Goal: Transaction & Acquisition: Book appointment/travel/reservation

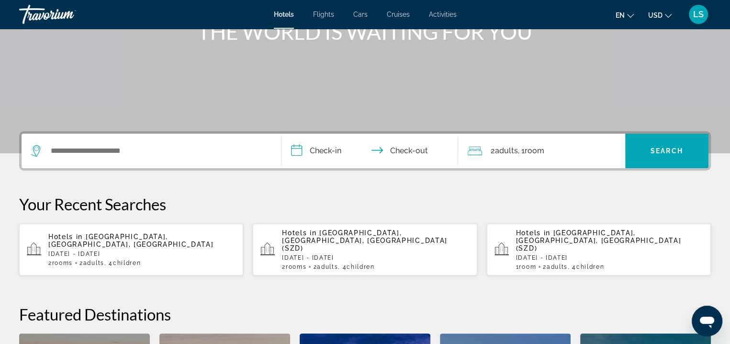
scroll to position [135, 0]
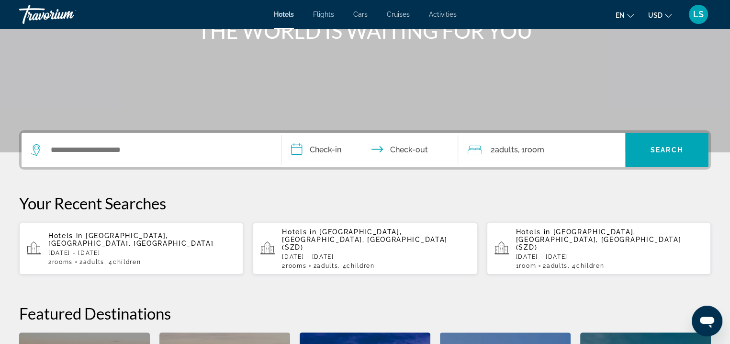
click at [139, 158] on div "Search widget" at bounding box center [151, 150] width 240 height 34
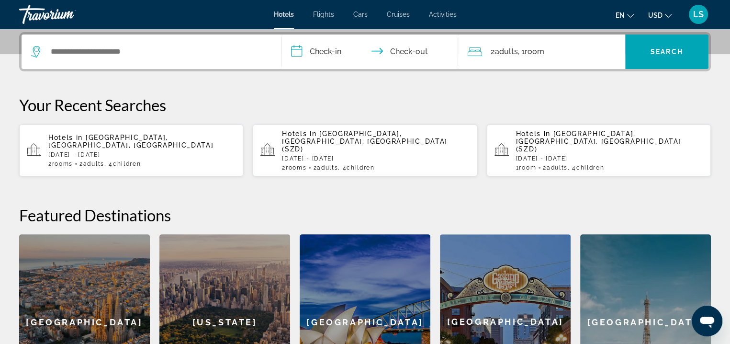
scroll to position [234, 0]
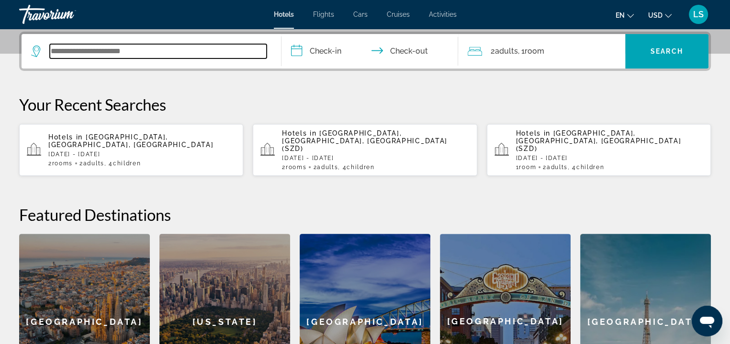
click at [108, 57] on input "Search widget" at bounding box center [158, 51] width 217 height 14
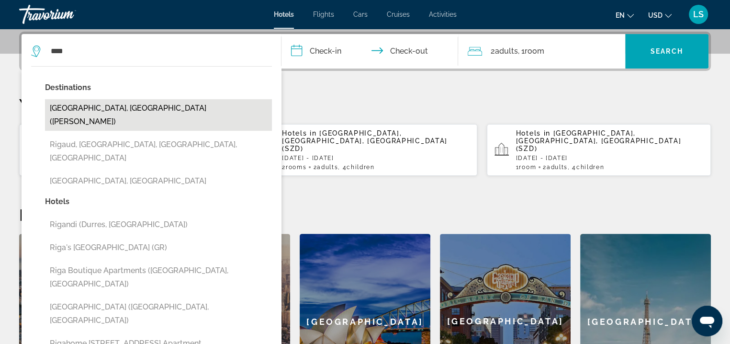
click at [105, 112] on button "[GEOGRAPHIC_DATA], [GEOGRAPHIC_DATA] ([PERSON_NAME])" at bounding box center [158, 115] width 227 height 32
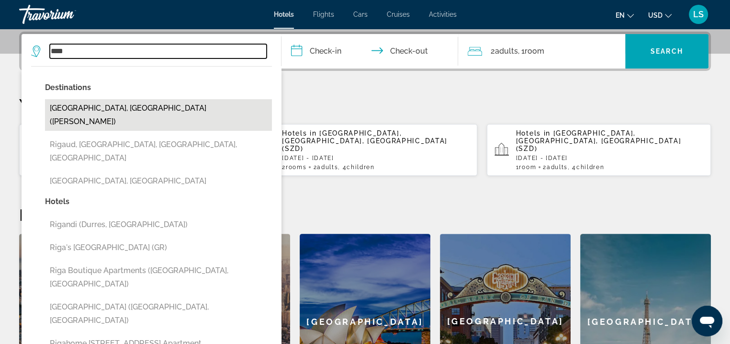
type input "**********"
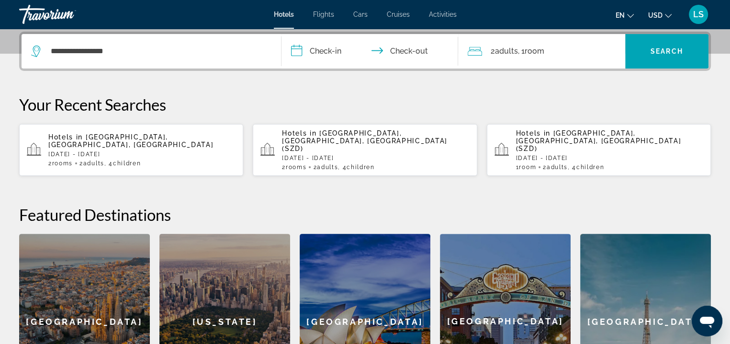
click at [326, 57] on input "**********" at bounding box center [372, 52] width 180 height 37
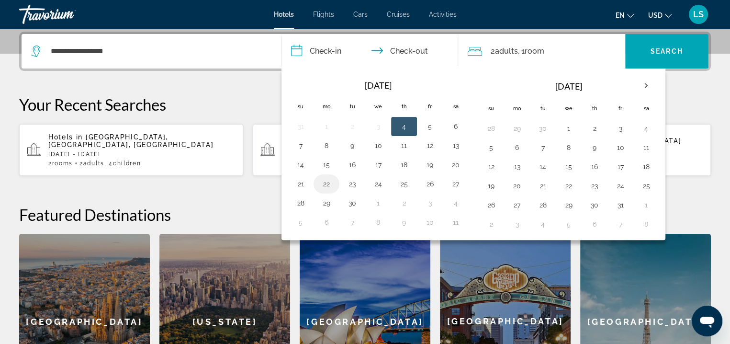
click at [328, 184] on button "22" at bounding box center [326, 183] width 15 height 13
click at [345, 187] on button "23" at bounding box center [352, 183] width 15 height 13
type input "**********"
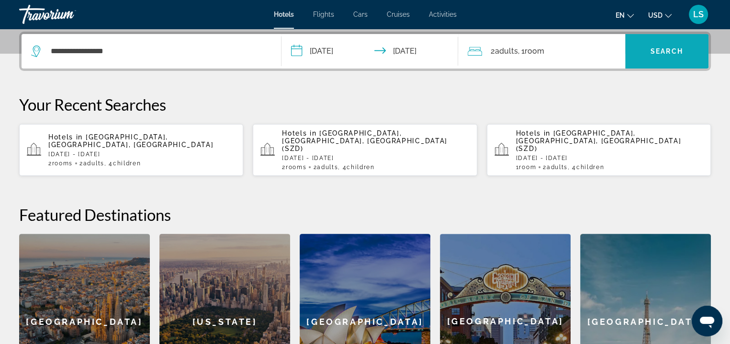
click at [653, 52] on span "Search" at bounding box center [667, 51] width 33 height 8
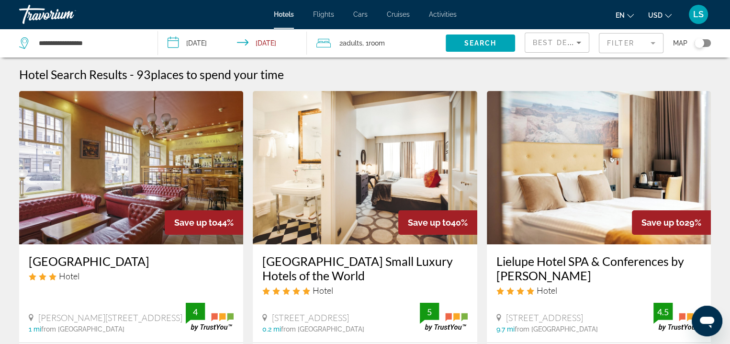
click at [617, 45] on mat-form-field "Filter" at bounding box center [631, 43] width 65 height 20
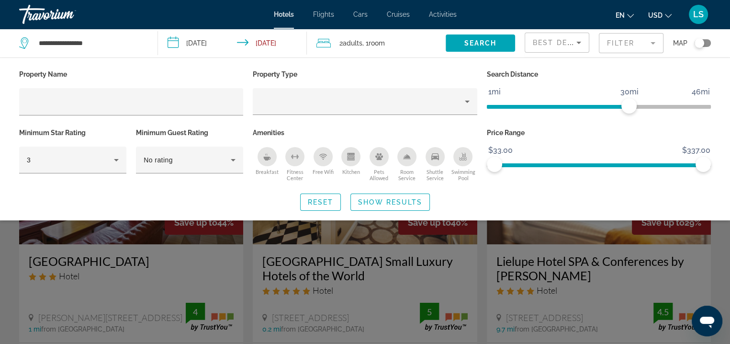
click at [270, 153] on icon "Breakfast" at bounding box center [267, 157] width 8 height 8
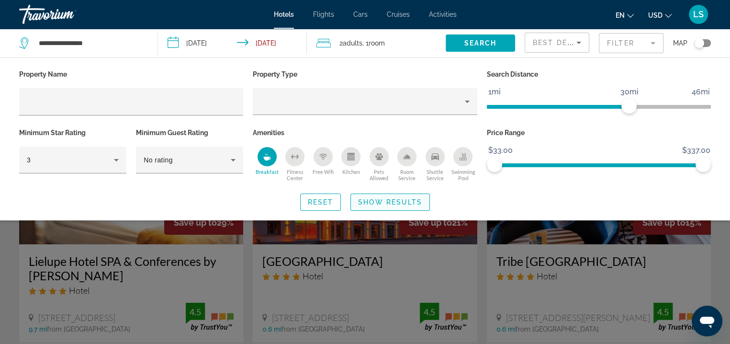
click at [385, 204] on span "Show Results" at bounding box center [390, 202] width 64 height 8
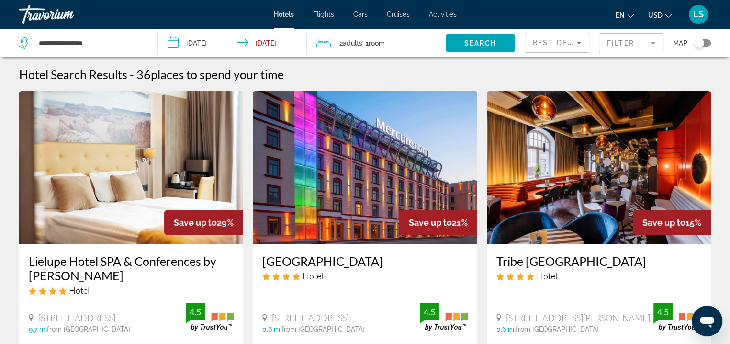
click at [547, 48] on div "Best Deals" at bounding box center [557, 46] width 48 height 27
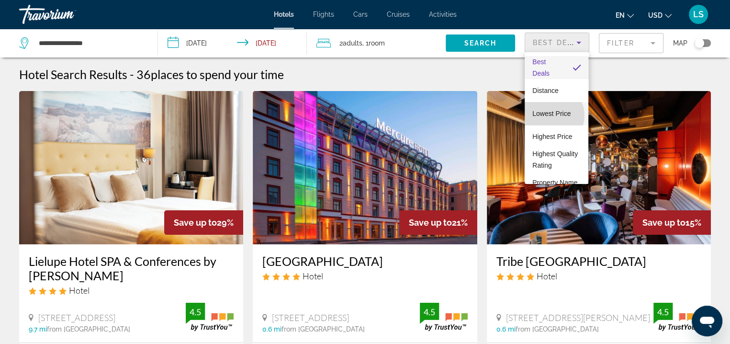
click at [552, 115] on span "Lowest Price" at bounding box center [551, 114] width 38 height 8
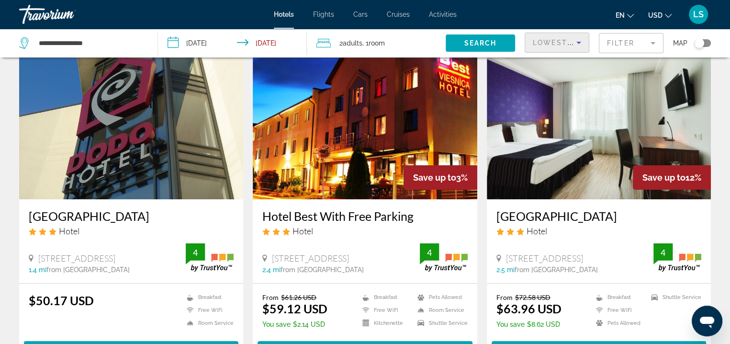
scroll to position [46, 0]
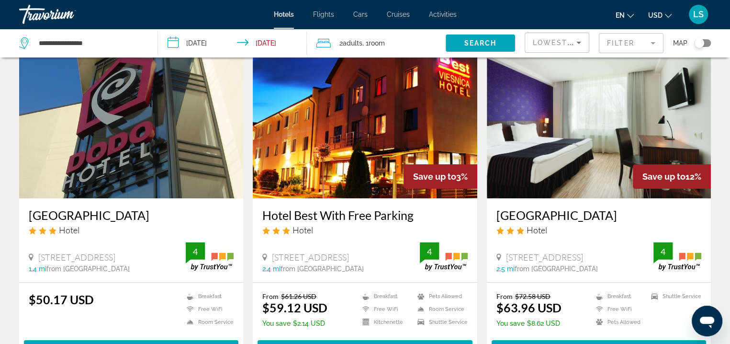
click at [656, 12] on span "USD" at bounding box center [655, 15] width 14 height 8
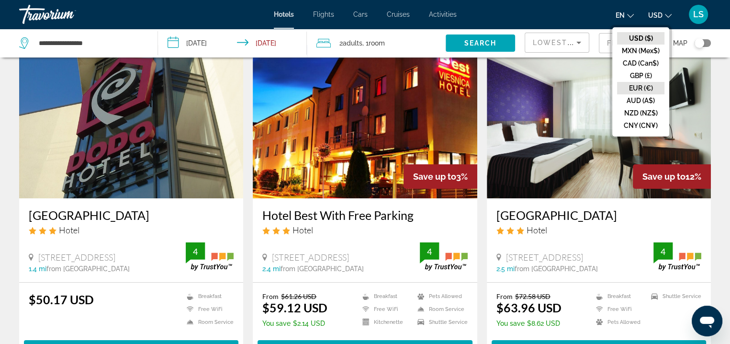
click at [648, 86] on button "EUR (€)" at bounding box center [640, 88] width 47 height 12
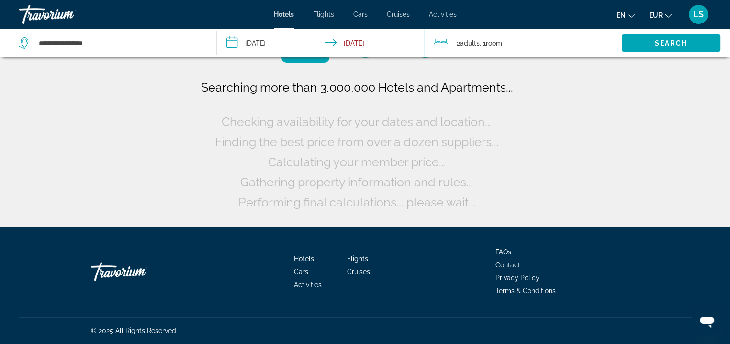
scroll to position [0, 0]
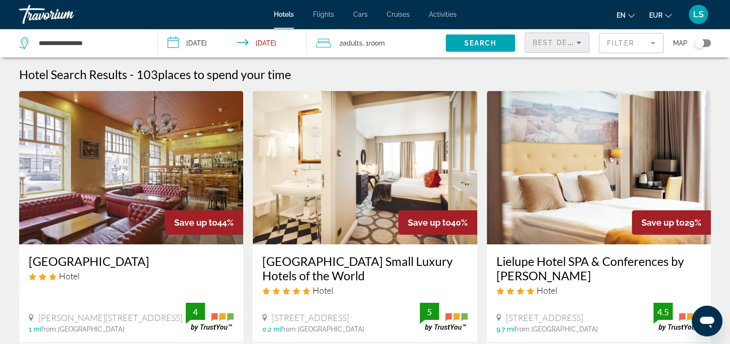
click at [553, 38] on div "Best Deals" at bounding box center [555, 42] width 44 height 11
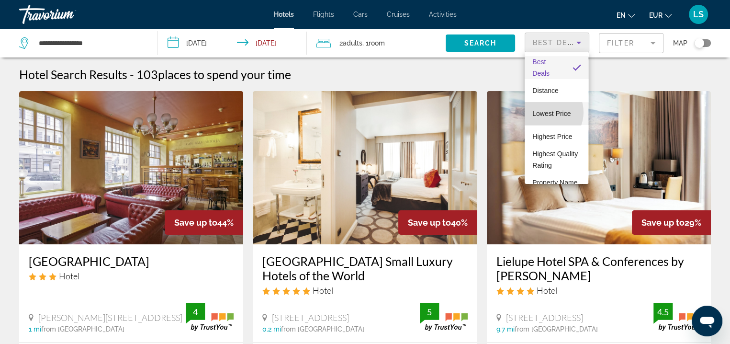
click at [544, 112] on span "Lowest Price" at bounding box center [551, 114] width 38 height 8
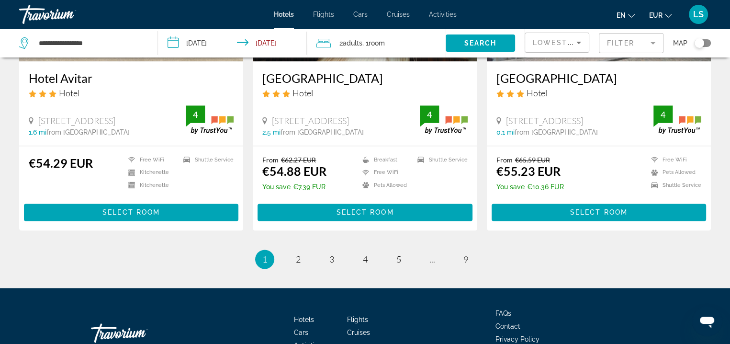
scroll to position [1208, 0]
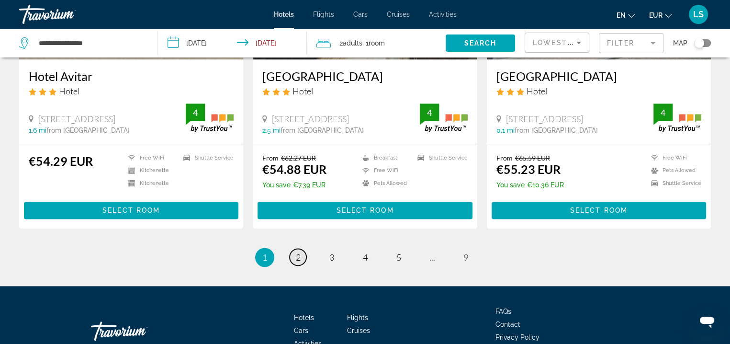
click at [296, 259] on span "2" at bounding box center [298, 257] width 5 height 11
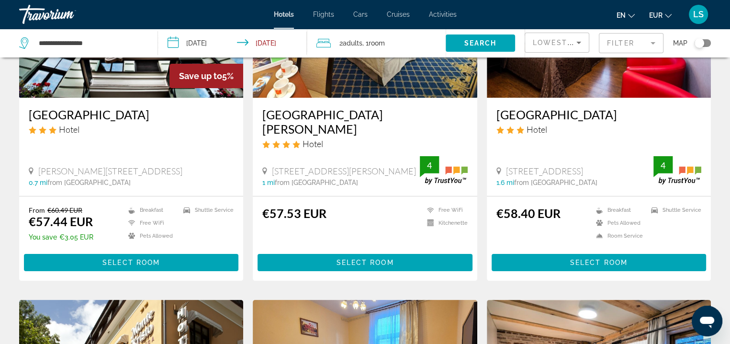
scroll to position [155, 0]
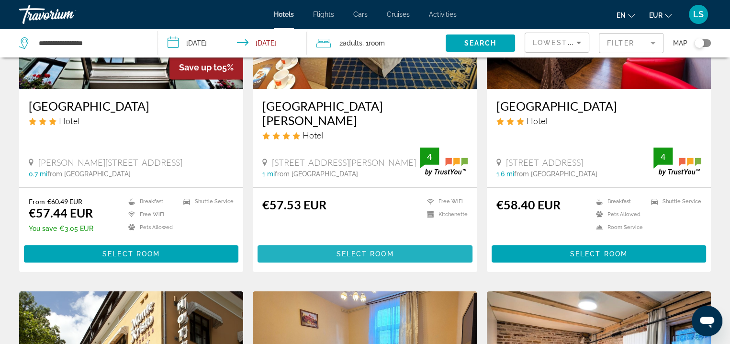
click at [361, 242] on span "Main content" at bounding box center [365, 253] width 214 height 23
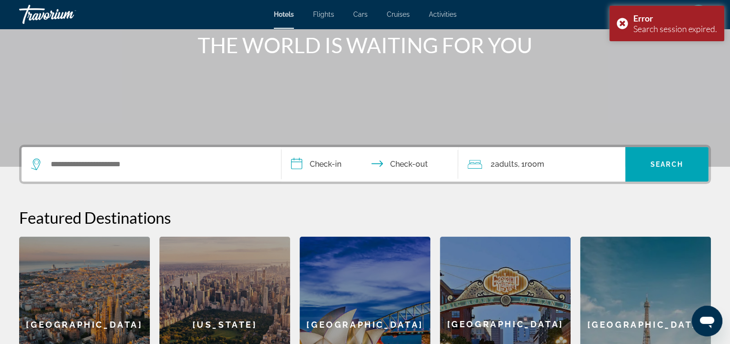
scroll to position [146, 0]
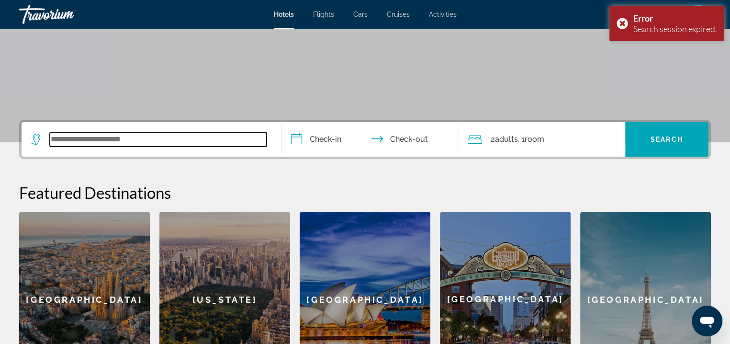
click at [189, 140] on input "Search widget" at bounding box center [158, 139] width 217 height 14
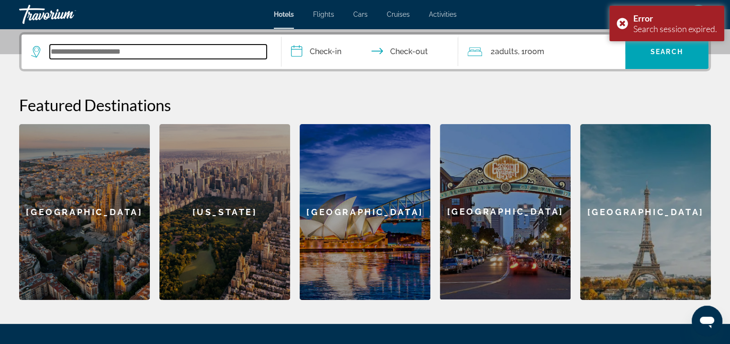
scroll to position [234, 0]
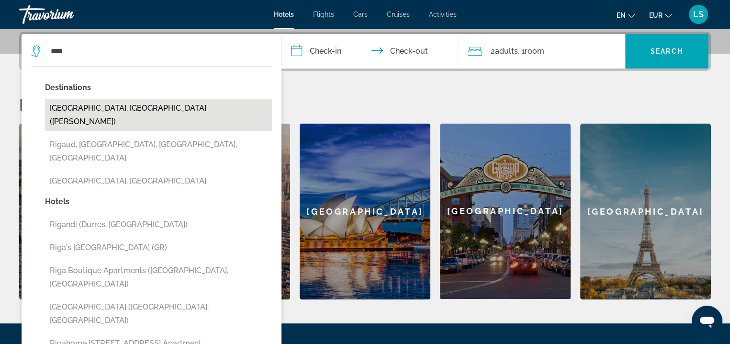
click at [103, 103] on button "[GEOGRAPHIC_DATA], [GEOGRAPHIC_DATA] ([PERSON_NAME])" at bounding box center [158, 115] width 227 height 32
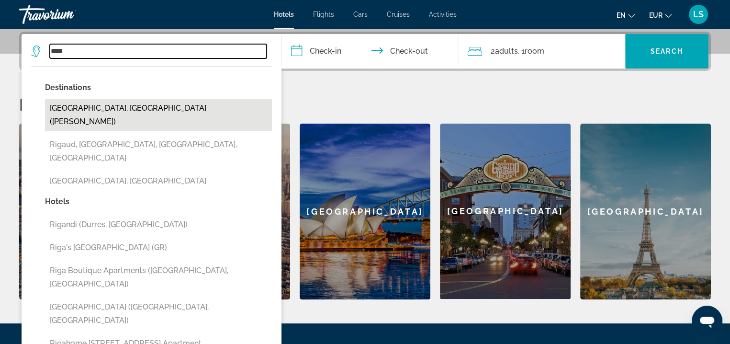
type input "**********"
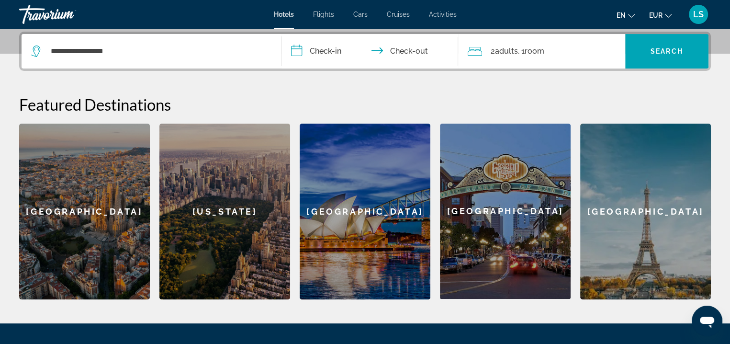
click at [341, 63] on input "**********" at bounding box center [372, 52] width 180 height 37
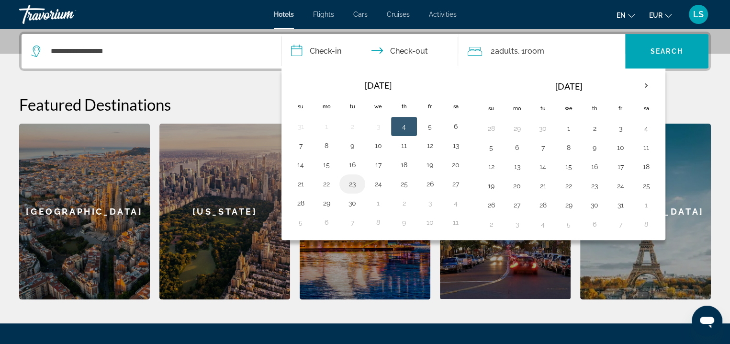
click at [345, 183] on button "23" at bounding box center [352, 183] width 15 height 13
click at [383, 180] on button "24" at bounding box center [378, 183] width 15 height 13
type input "**********"
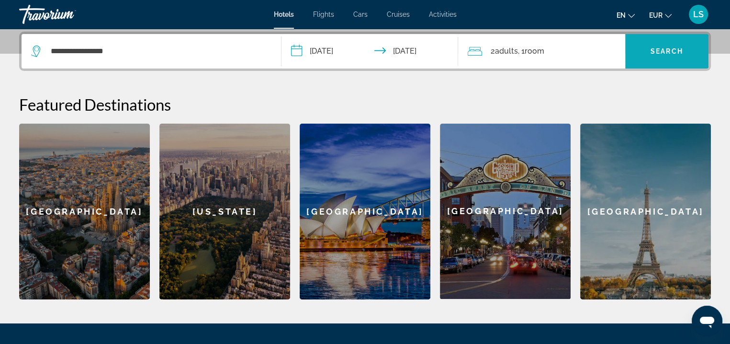
click at [656, 49] on span "Search" at bounding box center [667, 51] width 33 height 8
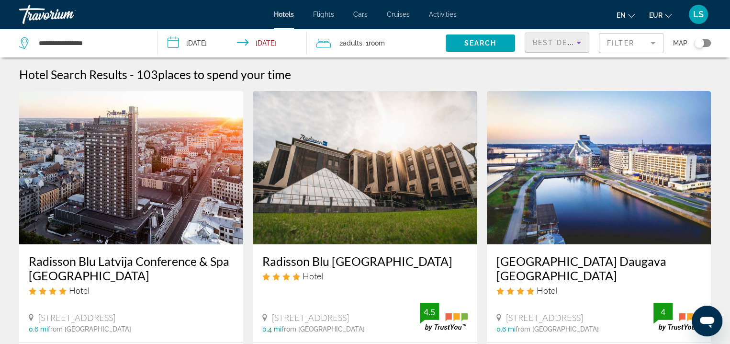
click at [551, 42] on span "Best Deals" at bounding box center [558, 43] width 50 height 8
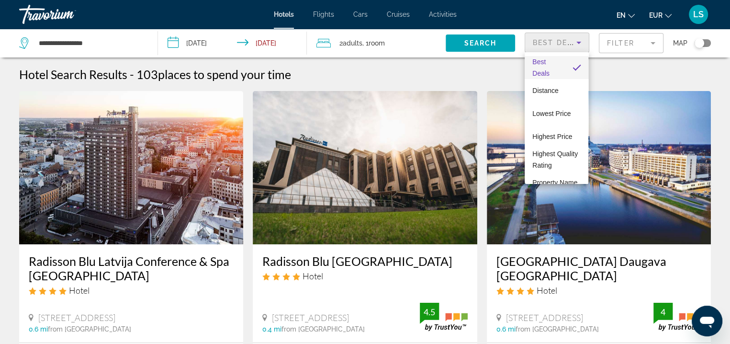
click at [604, 41] on div at bounding box center [365, 172] width 730 height 344
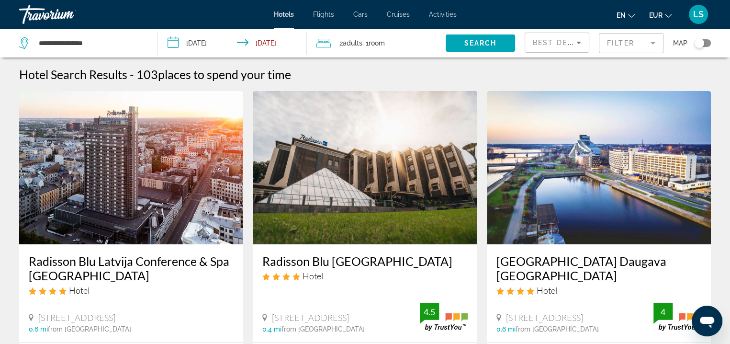
click at [604, 41] on mat-form-field "Filter" at bounding box center [631, 43] width 65 height 20
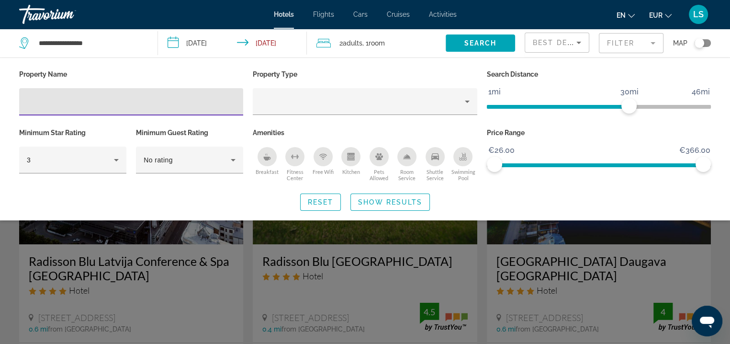
click at [265, 160] on div "Breakfast" at bounding box center [267, 156] width 19 height 19
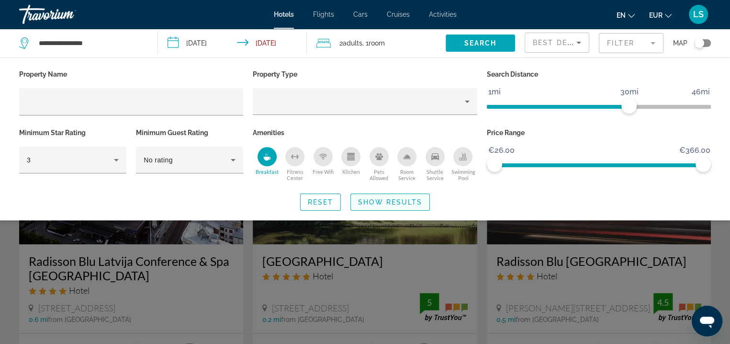
click at [409, 203] on span "Show Results" at bounding box center [390, 202] width 64 height 8
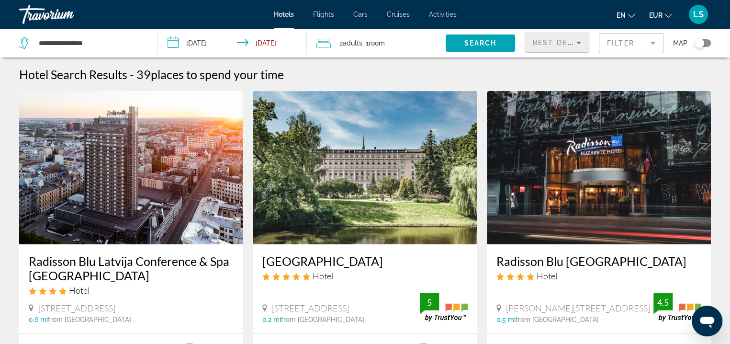
click at [552, 44] on span "Best Deals" at bounding box center [558, 43] width 50 height 8
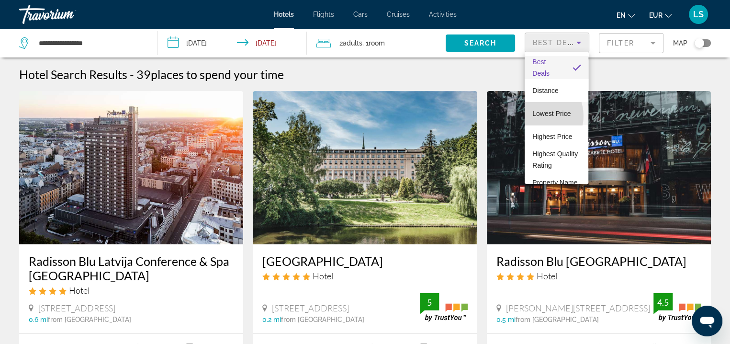
click at [537, 116] on span "Lowest Price" at bounding box center [551, 114] width 38 height 8
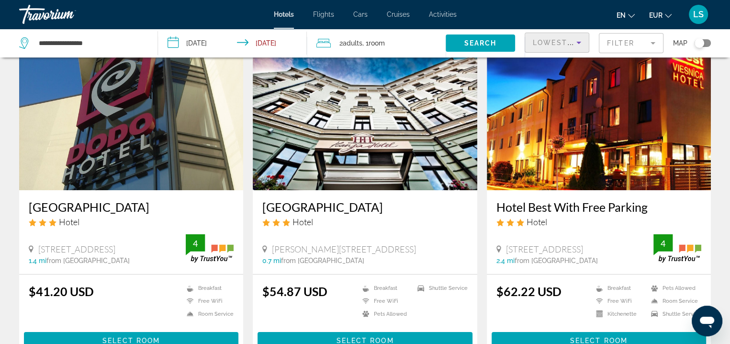
scroll to position [59, 0]
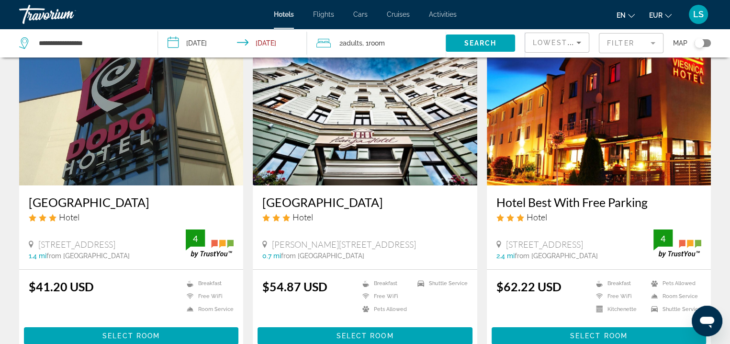
click at [657, 10] on button "EUR USD ($) MXN (Mex$) CAD (Can$) GBP (£) EUR (€) AUD (A$) NZD (NZ$) CNY (CN¥)" at bounding box center [660, 15] width 23 height 14
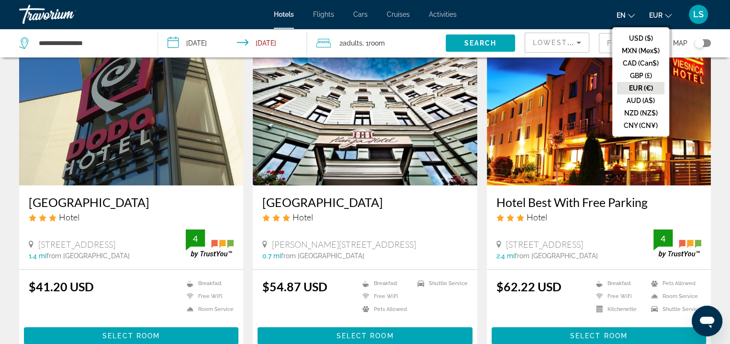
click at [645, 85] on button "EUR (€)" at bounding box center [640, 88] width 47 height 12
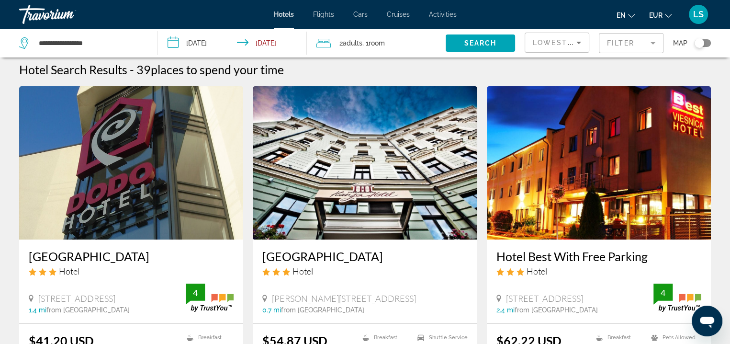
scroll to position [1, 0]
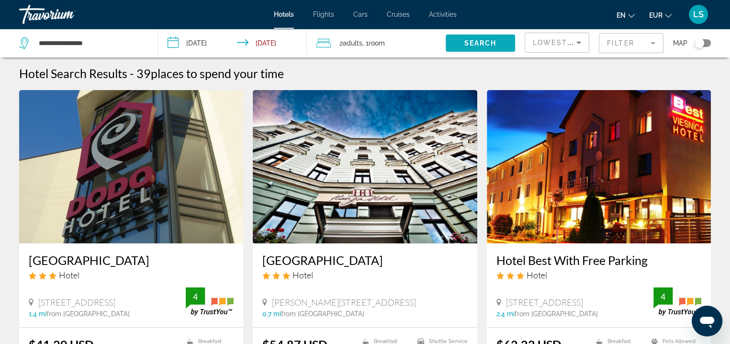
click at [492, 45] on span "Search" at bounding box center [480, 43] width 33 height 8
click at [701, 45] on div "Toggle map" at bounding box center [700, 43] width 10 height 10
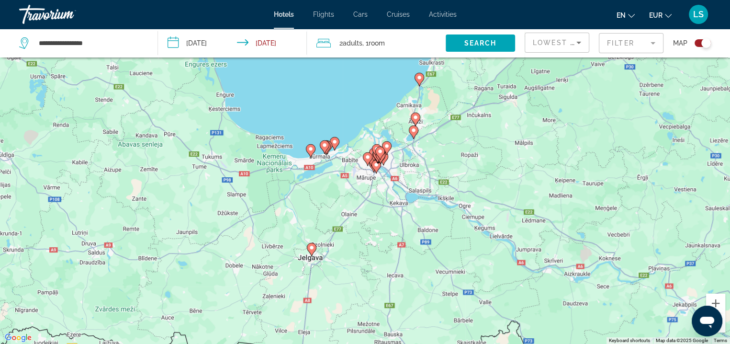
click at [394, 184] on div "To activate drag with keyboard, press Alt + Enter. Once in keyboard drag state,…" at bounding box center [365, 172] width 730 height 344
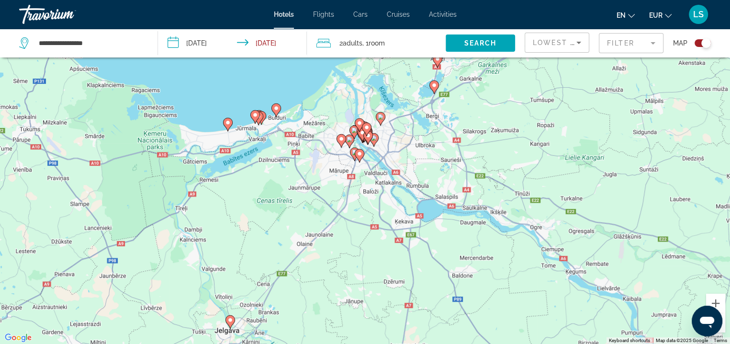
click at [377, 169] on div "To activate drag with keyboard, press Alt + Enter. Once in keyboard drag state,…" at bounding box center [365, 172] width 730 height 344
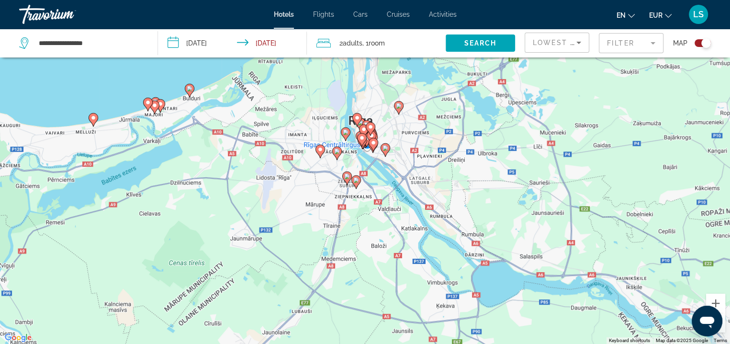
drag, startPoint x: 361, startPoint y: 144, endPoint x: 377, endPoint y: 180, distance: 38.8
click at [377, 180] on div "To activate drag with keyboard, press Alt + Enter. Once in keyboard drag state,…" at bounding box center [365, 172] width 730 height 344
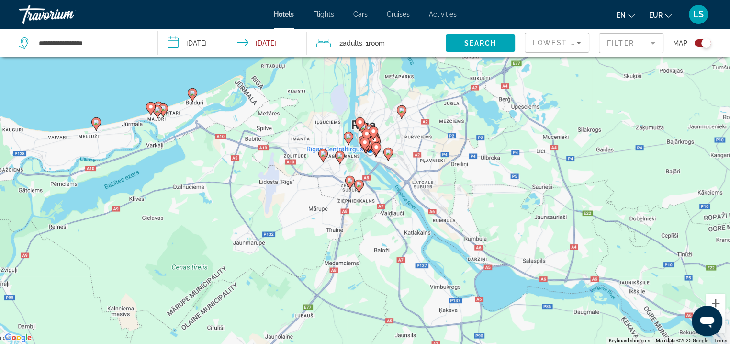
click at [377, 180] on div "To activate drag with keyboard, press Alt + Enter. Once in keyboard drag state,…" at bounding box center [365, 172] width 730 height 344
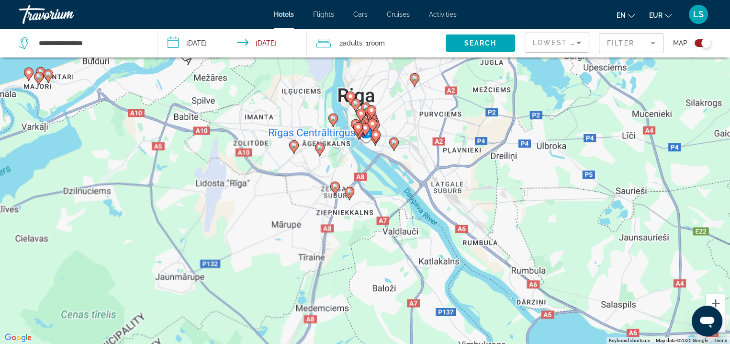
click at [377, 180] on div "To activate drag with keyboard, press Alt + Enter. Once in keyboard drag state,…" at bounding box center [365, 172] width 730 height 344
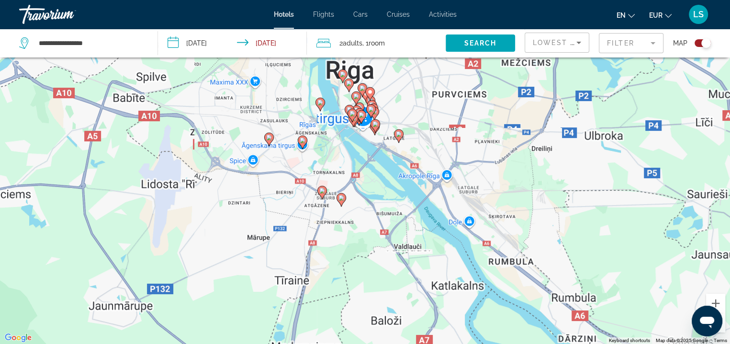
click at [377, 180] on div "To activate drag with keyboard, press Alt + Enter. Once in keyboard drag state,…" at bounding box center [365, 172] width 730 height 344
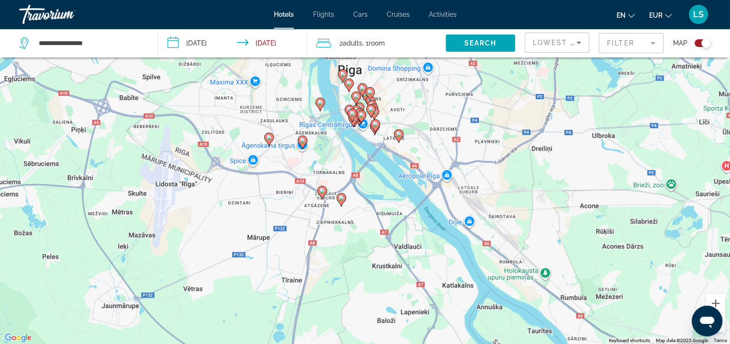
click at [338, 165] on div "To activate drag with keyboard, press Alt + Enter. Once in keyboard drag state,…" at bounding box center [365, 172] width 730 height 344
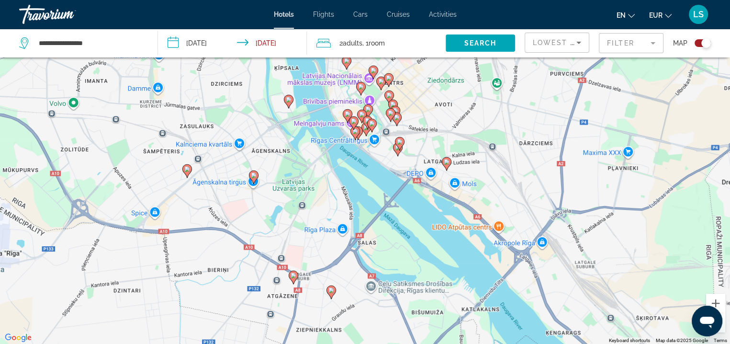
drag, startPoint x: 368, startPoint y: 129, endPoint x: 351, endPoint y: 193, distance: 66.3
click at [351, 193] on div "To activate drag with keyboard, press Alt + Enter. Once in keyboard drag state,…" at bounding box center [365, 172] width 730 height 344
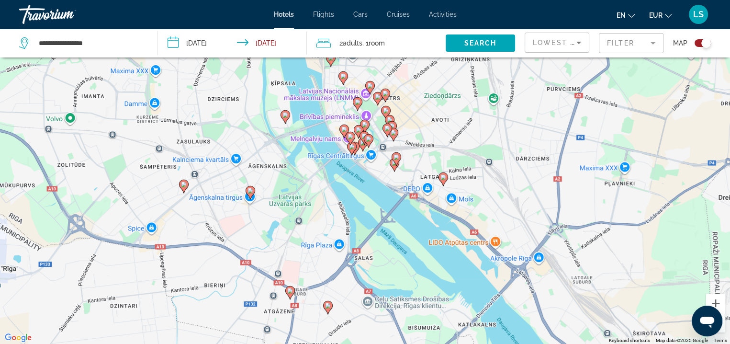
click at [318, 181] on div "To activate drag with keyboard, press Alt + Enter. Once in keyboard drag state,…" at bounding box center [365, 172] width 730 height 344
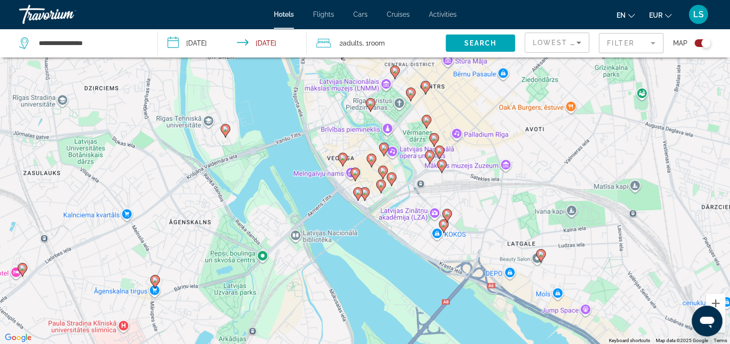
drag, startPoint x: 284, startPoint y: 128, endPoint x: 256, endPoint y: 202, distance: 79.1
click at [256, 202] on div "To activate drag with keyboard, press Alt + Enter. Once in keyboard drag state,…" at bounding box center [365, 172] width 730 height 344
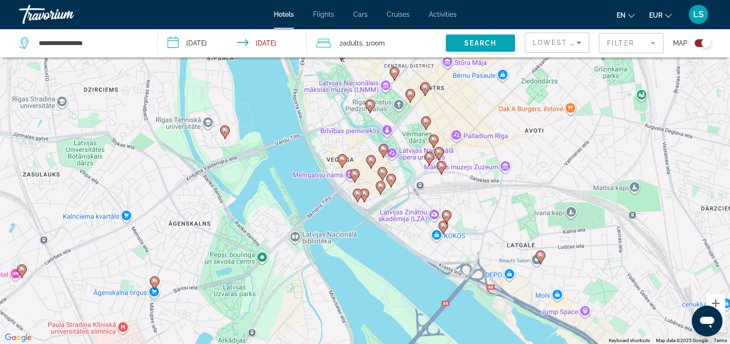
click at [343, 161] on image "Main content" at bounding box center [342, 159] width 6 height 6
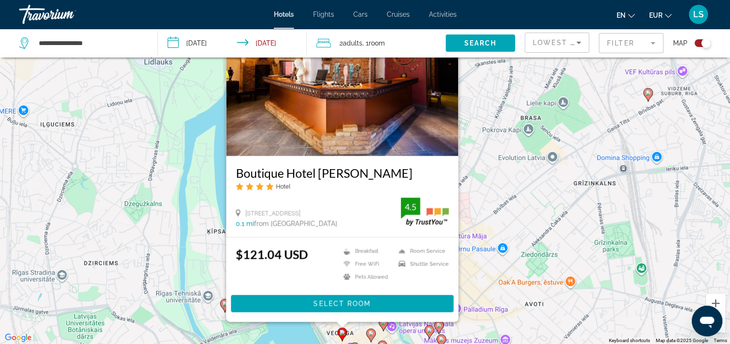
click at [542, 224] on div "To activate drag with keyboard, press Alt + Enter. Once in keyboard drag state,…" at bounding box center [365, 172] width 730 height 344
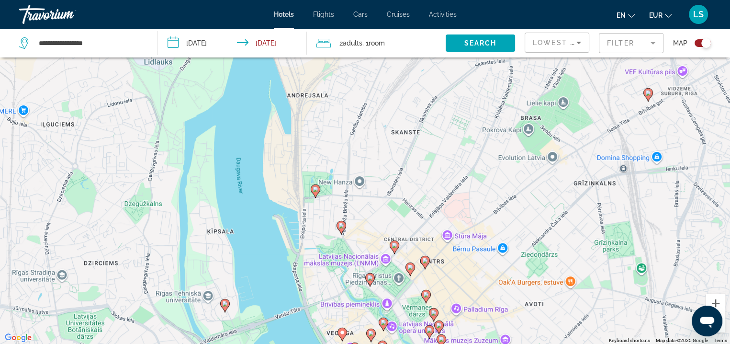
click at [360, 242] on div "To activate drag with keyboard, press Alt + Enter. Once in keyboard drag state,…" at bounding box center [365, 172] width 730 height 344
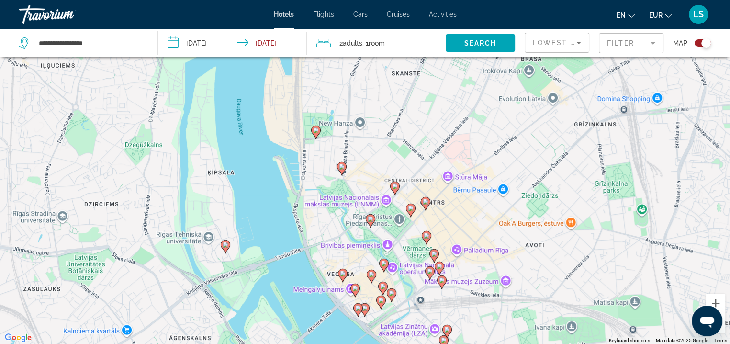
drag, startPoint x: 325, startPoint y: 226, endPoint x: 324, endPoint y: 161, distance: 65.6
click at [324, 161] on div "To activate drag with keyboard, press Alt + Enter. Once in keyboard drag state,…" at bounding box center [365, 172] width 730 height 344
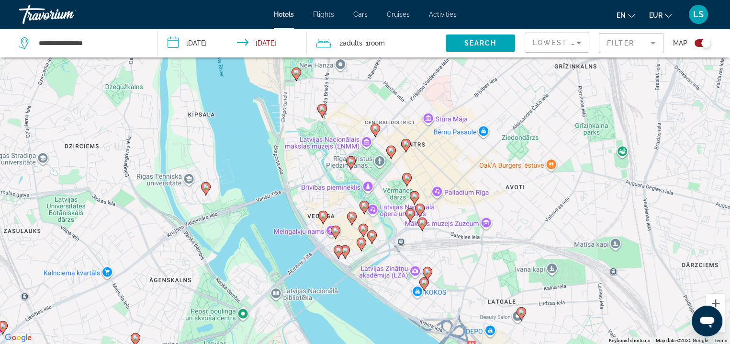
drag, startPoint x: 313, startPoint y: 237, endPoint x: 293, endPoint y: 177, distance: 63.4
click at [293, 177] on div "To activate drag with keyboard, press Alt + Enter. Once in keyboard drag state,…" at bounding box center [365, 172] width 730 height 344
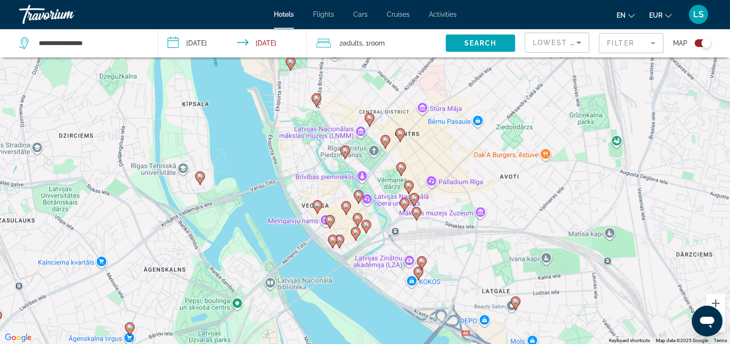
click at [299, 197] on div "To activate drag with keyboard, press Alt + Enter. Once in keyboard drag state,…" at bounding box center [365, 172] width 730 height 344
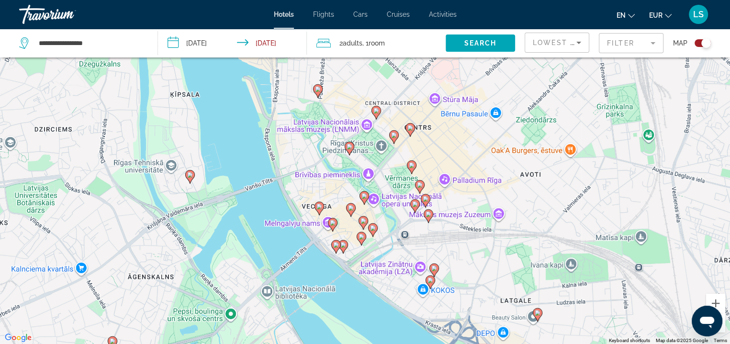
click at [299, 197] on div "To activate drag with keyboard, press Alt + Enter. Once in keyboard drag state,…" at bounding box center [365, 172] width 730 height 344
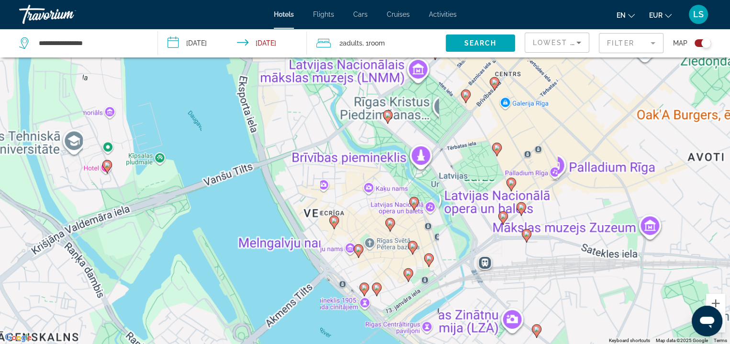
click at [299, 197] on div "To activate drag with keyboard, press Alt + Enter. Once in keyboard drag state,…" at bounding box center [365, 172] width 730 height 344
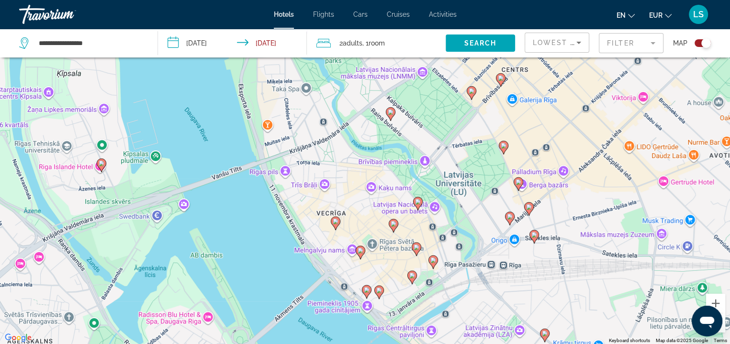
click at [333, 223] on image "Main content" at bounding box center [336, 221] width 6 height 6
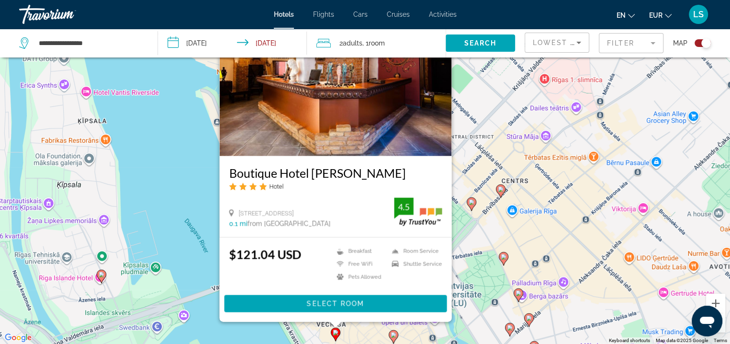
click at [195, 271] on div "To activate drag with keyboard, press Alt + Enter. Once in keyboard drag state,…" at bounding box center [365, 172] width 730 height 344
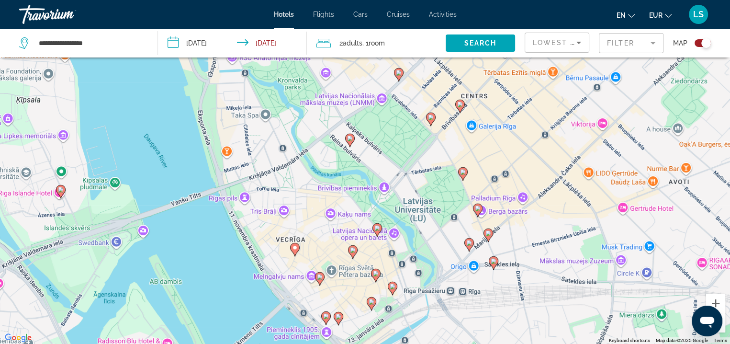
drag, startPoint x: 300, startPoint y: 271, endPoint x: 240, endPoint y: 117, distance: 165.2
click at [240, 117] on div "To activate drag with keyboard, press Alt + Enter. Once in keyboard drag state,…" at bounding box center [365, 172] width 730 height 344
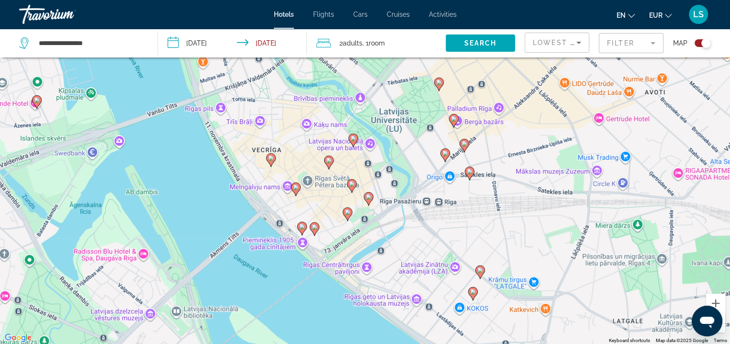
click at [295, 189] on image "Main content" at bounding box center [296, 187] width 6 height 6
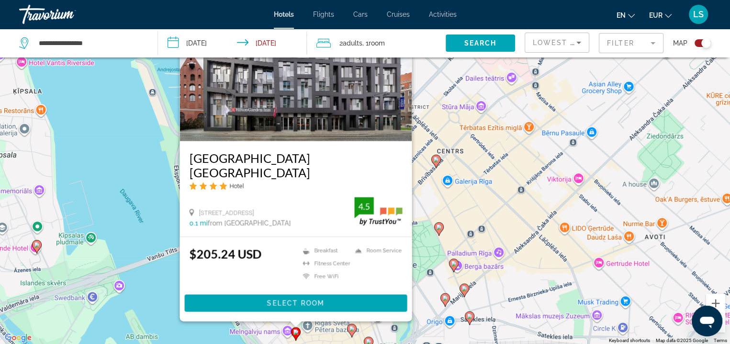
click at [129, 188] on div "To activate drag with keyboard, press Alt + Enter. Once in keyboard drag state,…" at bounding box center [365, 172] width 730 height 344
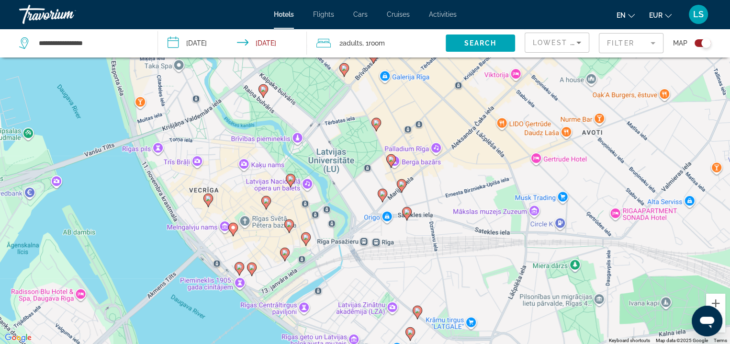
drag, startPoint x: 288, startPoint y: 258, endPoint x: 224, endPoint y: 147, distance: 128.4
click at [224, 147] on div "To activate drag with keyboard, press Alt + Enter. Once in keyboard drag state,…" at bounding box center [365, 172] width 730 height 344
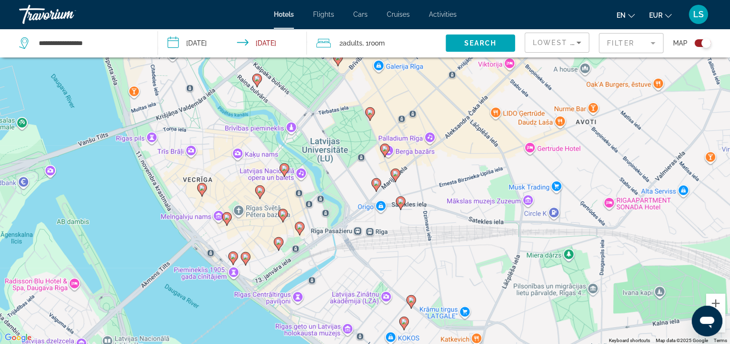
click at [227, 219] on image "Main content" at bounding box center [227, 217] width 6 height 6
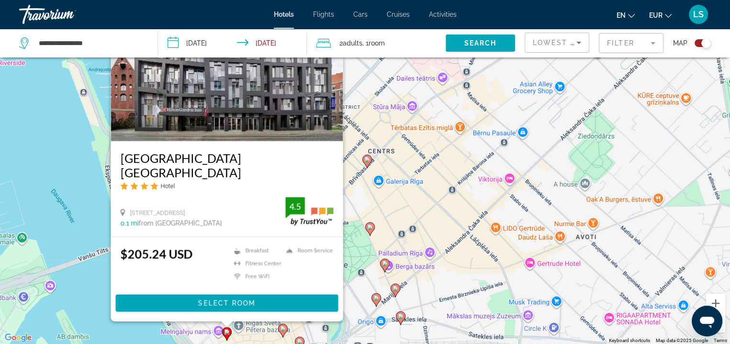
click at [420, 220] on div "To activate drag with keyboard, press Alt + Enter. Once in keyboard drag state,…" at bounding box center [365, 172] width 730 height 344
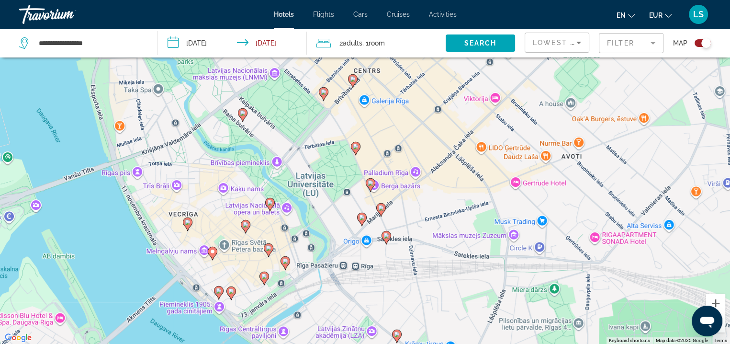
drag, startPoint x: 231, startPoint y: 287, endPoint x: 211, endPoint y: 192, distance: 96.8
click at [211, 192] on div "To activate drag with keyboard, press Alt + Enter. Once in keyboard drag state,…" at bounding box center [365, 172] width 730 height 344
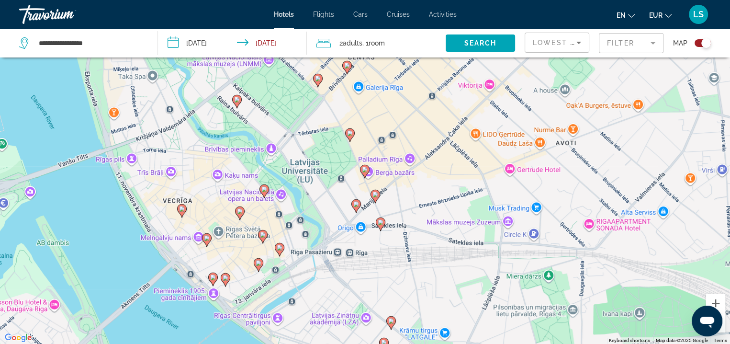
click at [213, 277] on image "Main content" at bounding box center [213, 277] width 6 height 6
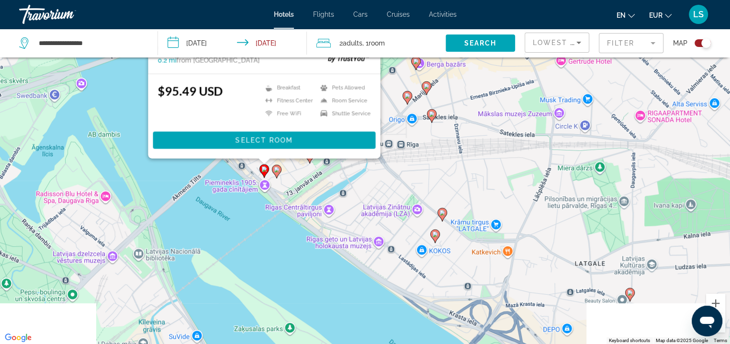
drag, startPoint x: 419, startPoint y: 291, endPoint x: 471, endPoint y: 120, distance: 178.1
click at [471, 120] on div "To activate drag with keyboard, press Alt + Enter. Once in keyboard drag state,…" at bounding box center [365, 172] width 730 height 344
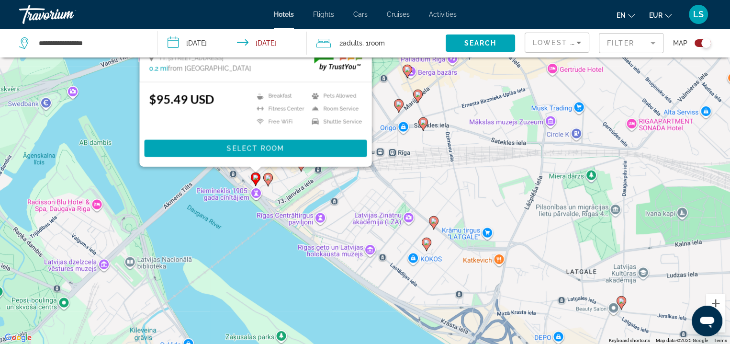
drag, startPoint x: 287, startPoint y: 214, endPoint x: 277, endPoint y: 237, distance: 25.5
click at [277, 237] on div "To activate drag with keyboard, press Alt + Enter. Once in keyboard drag state,…" at bounding box center [365, 172] width 730 height 344
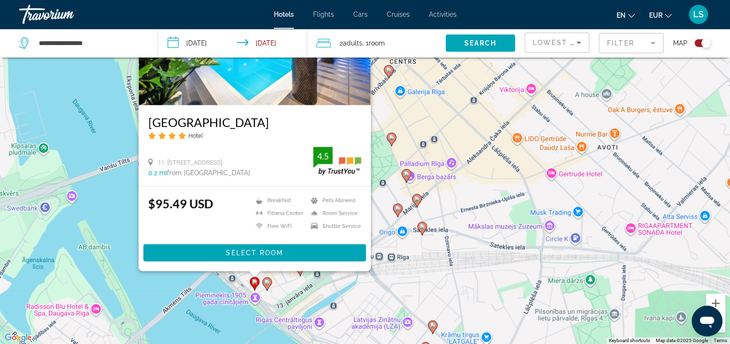
drag, startPoint x: 239, startPoint y: 226, endPoint x: 238, endPoint y: 327, distance: 101.0
click at [238, 327] on div "To activate drag with keyboard, press Alt + Enter. Once in keyboard drag state,…" at bounding box center [365, 172] width 730 height 344
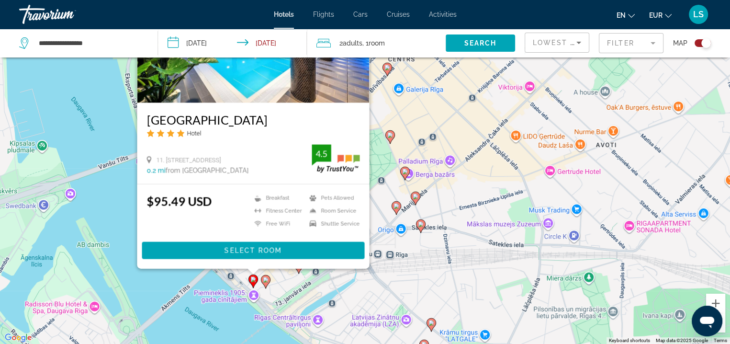
click at [267, 282] on image "Main content" at bounding box center [266, 280] width 6 height 6
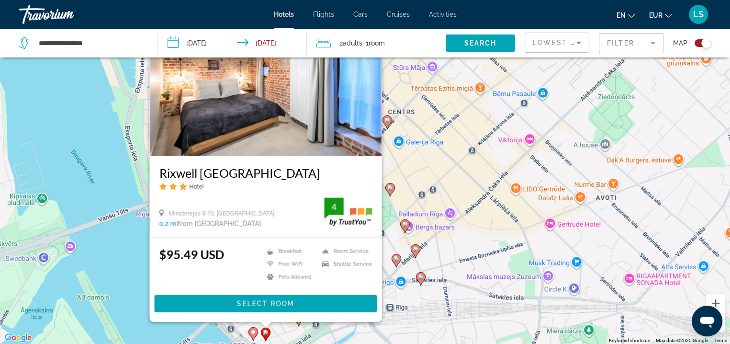
click at [117, 260] on div "To activate drag with keyboard, press Alt + Enter. Once in keyboard drag state,…" at bounding box center [365, 172] width 730 height 344
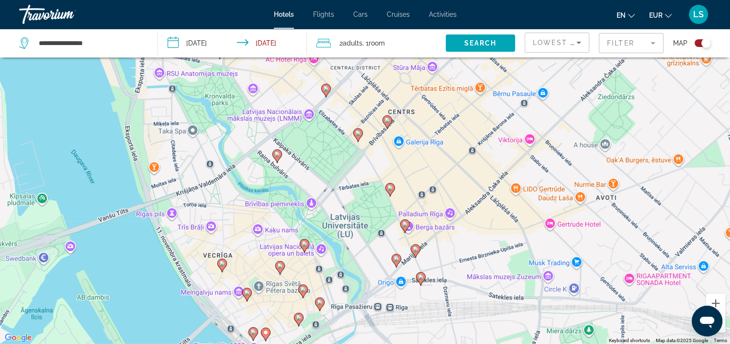
click at [279, 270] on icon "Main content" at bounding box center [279, 267] width 9 height 12
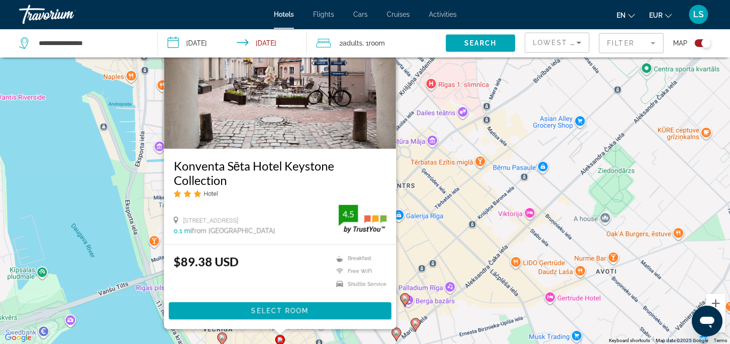
click at [109, 304] on div "To activate drag with keyboard, press Alt + Enter. Once in keyboard drag state,…" at bounding box center [365, 172] width 730 height 344
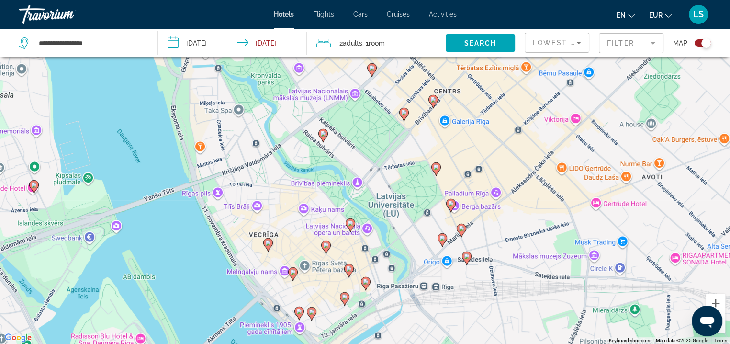
drag, startPoint x: 433, startPoint y: 261, endPoint x: 480, endPoint y: 163, distance: 108.6
click at [480, 163] on div "To activate drag with keyboard, press Alt + Enter. Once in keyboard drag state,…" at bounding box center [365, 172] width 730 height 344
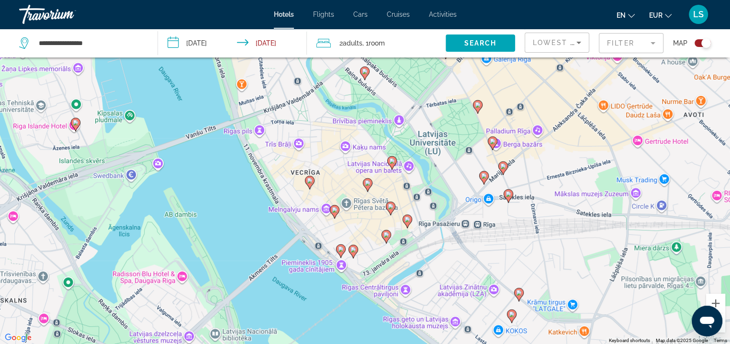
drag, startPoint x: 329, startPoint y: 273, endPoint x: 373, endPoint y: 211, distance: 76.6
click at [373, 211] on div "To activate drag with keyboard, press Alt + Enter. Once in keyboard drag state,…" at bounding box center [365, 172] width 730 height 344
click at [334, 211] on image "Main content" at bounding box center [335, 209] width 6 height 6
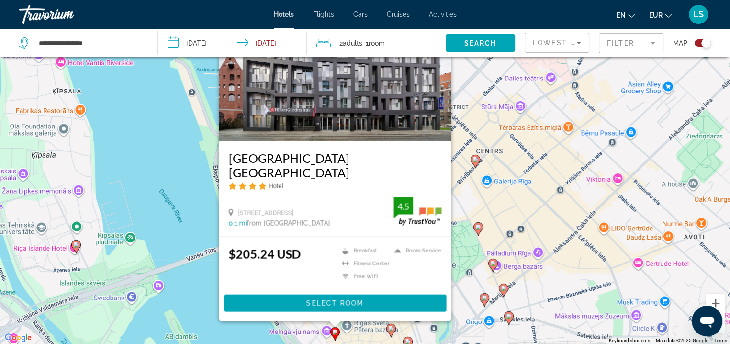
click at [184, 294] on div "To activate drag with keyboard, press Alt + Enter. Once in keyboard drag state,…" at bounding box center [365, 172] width 730 height 344
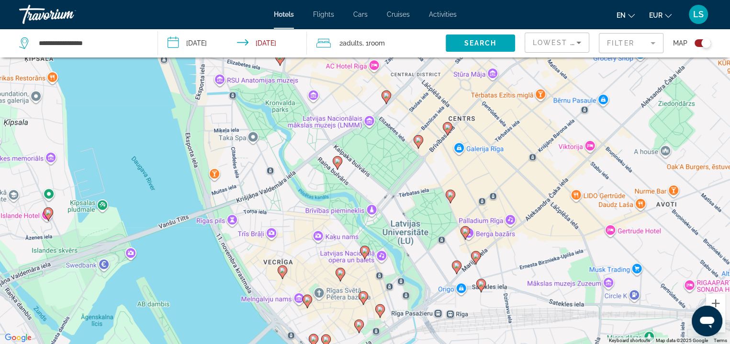
drag, startPoint x: 348, startPoint y: 292, endPoint x: 279, endPoint y: 207, distance: 108.9
click at [279, 207] on div "To activate drag with keyboard, press Alt + Enter. Once in keyboard drag state,…" at bounding box center [365, 172] width 730 height 344
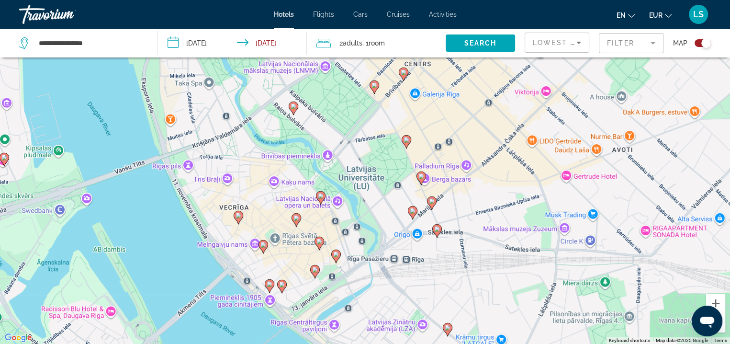
click at [320, 195] on image "Main content" at bounding box center [321, 196] width 6 height 6
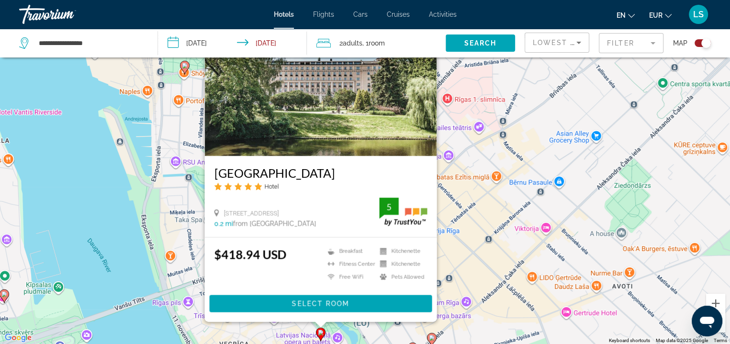
click at [79, 187] on div "To activate drag with keyboard, press Alt + Enter. Once in keyboard drag state,…" at bounding box center [365, 172] width 730 height 344
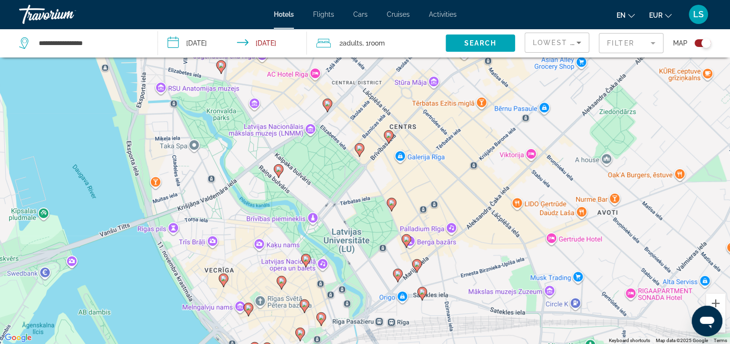
drag, startPoint x: 314, startPoint y: 273, endPoint x: 293, endPoint y: 143, distance: 131.9
click at [293, 143] on div "To activate drag with keyboard, press Alt + Enter. Once in keyboard drag state,…" at bounding box center [365, 172] width 730 height 344
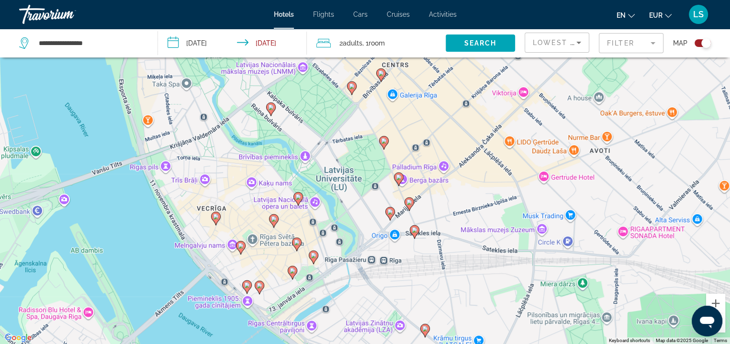
click at [294, 271] on image "Main content" at bounding box center [293, 271] width 6 height 6
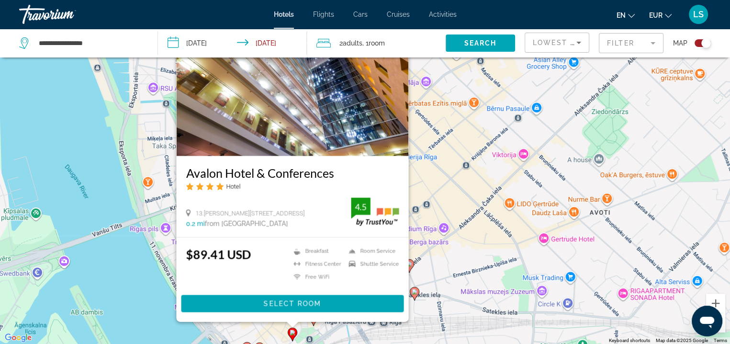
click at [94, 284] on div "To activate drag with keyboard, press Alt + Enter. Once in keyboard drag state,…" at bounding box center [365, 172] width 730 height 344
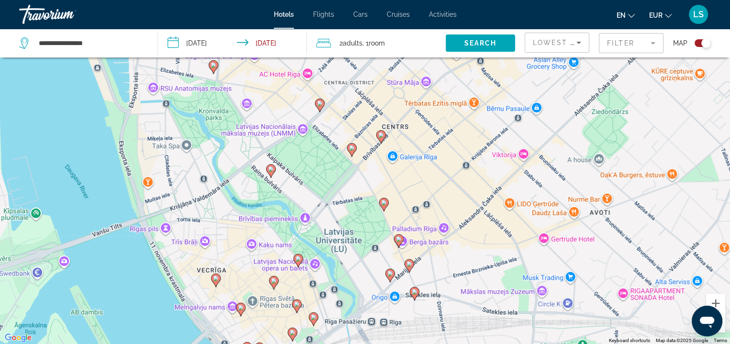
click at [316, 319] on image "Main content" at bounding box center [314, 317] width 6 height 6
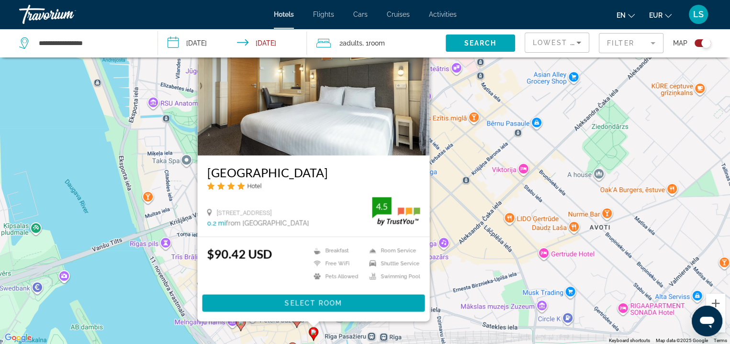
click at [96, 285] on div "To activate drag with keyboard, press Alt + Enter. Once in keyboard drag state,…" at bounding box center [365, 172] width 730 height 344
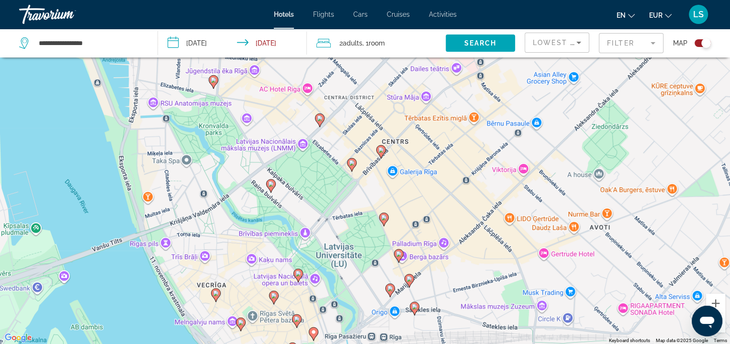
click at [389, 291] on icon "Main content" at bounding box center [389, 290] width 9 height 12
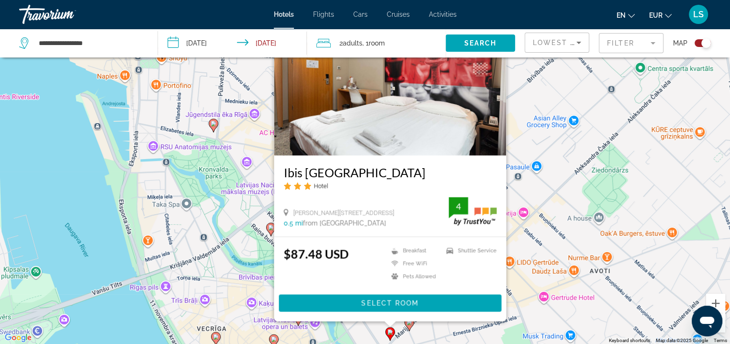
click at [410, 328] on icon "Main content" at bounding box center [409, 324] width 9 height 12
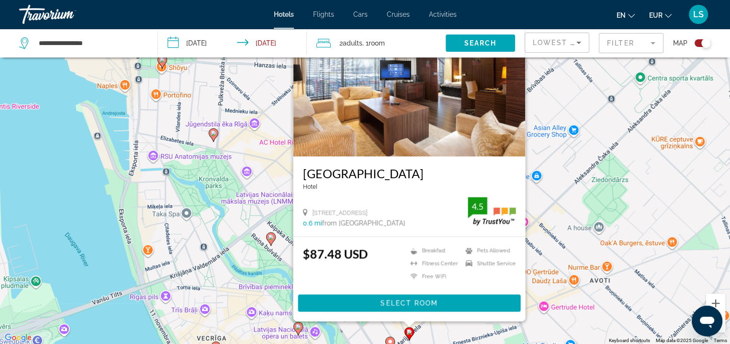
click at [126, 239] on div "To activate drag with keyboard, press Alt + Enter. Once in keyboard drag state,…" at bounding box center [365, 172] width 730 height 344
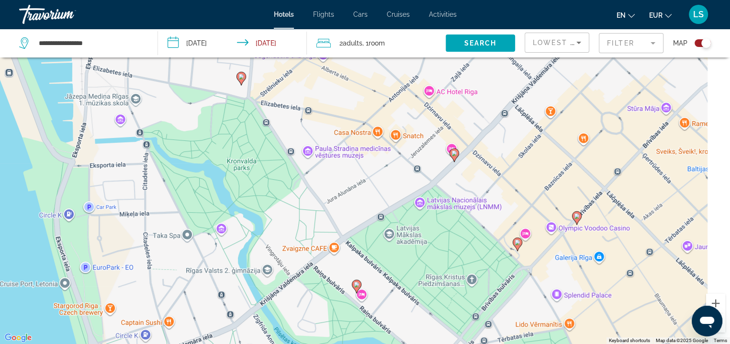
drag, startPoint x: 492, startPoint y: 172, endPoint x: 384, endPoint y: 224, distance: 119.5
click at [384, 224] on div "To activate drag with keyboard, press Alt + Enter. Once in keyboard drag state,…" at bounding box center [365, 172] width 730 height 344
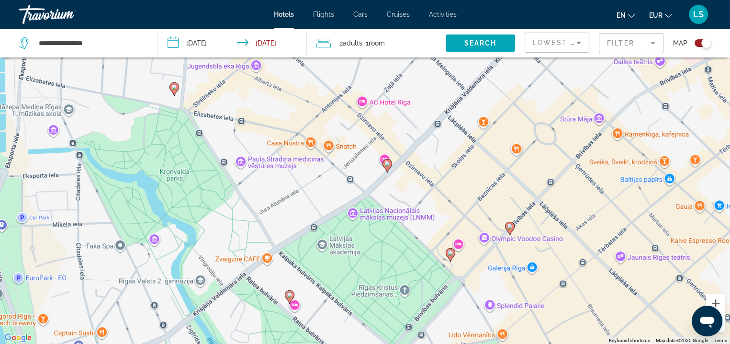
click at [451, 255] on image "Main content" at bounding box center [451, 253] width 6 height 6
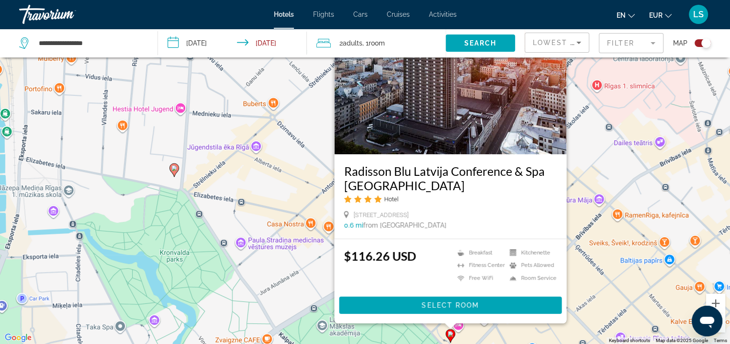
click at [258, 234] on div "To activate drag with keyboard, press Alt + Enter. Once in keyboard drag state,…" at bounding box center [365, 172] width 730 height 344
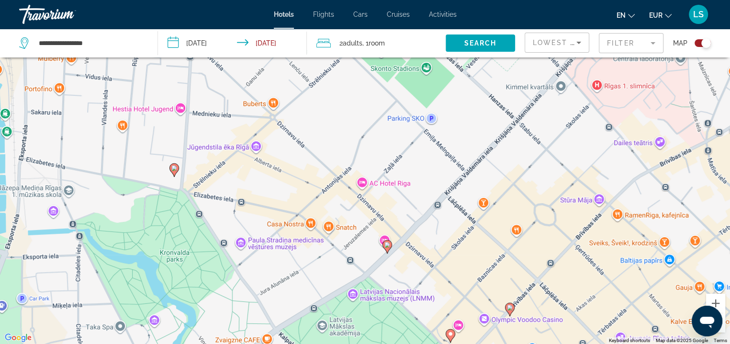
click at [385, 247] on image "Main content" at bounding box center [387, 245] width 6 height 6
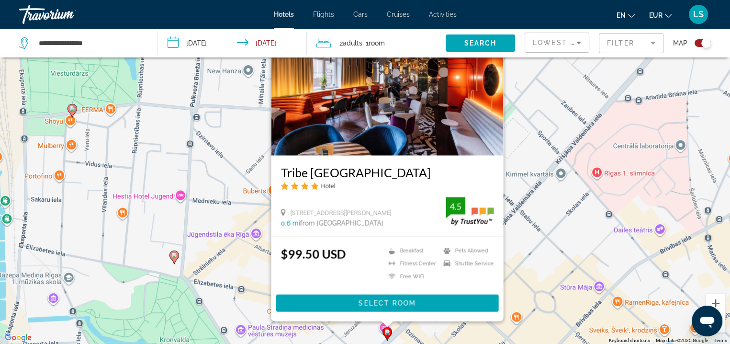
click at [572, 197] on div "To activate drag with keyboard, press Alt + Enter. Once in keyboard drag state,…" at bounding box center [365, 172] width 730 height 344
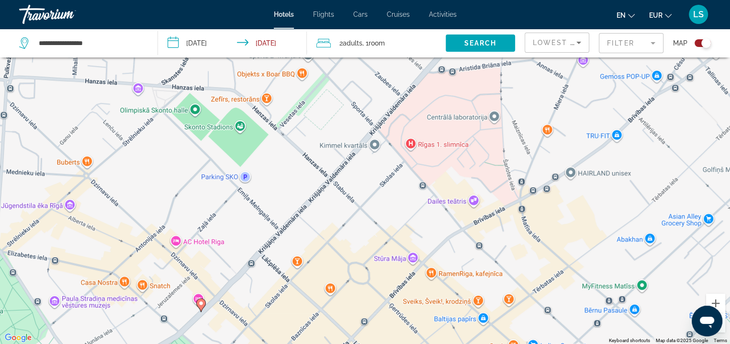
drag, startPoint x: 572, startPoint y: 197, endPoint x: 362, endPoint y: 186, distance: 210.4
click at [362, 186] on div "To activate drag with keyboard, press Alt + Enter. Once in keyboard drag state,…" at bounding box center [365, 172] width 730 height 344
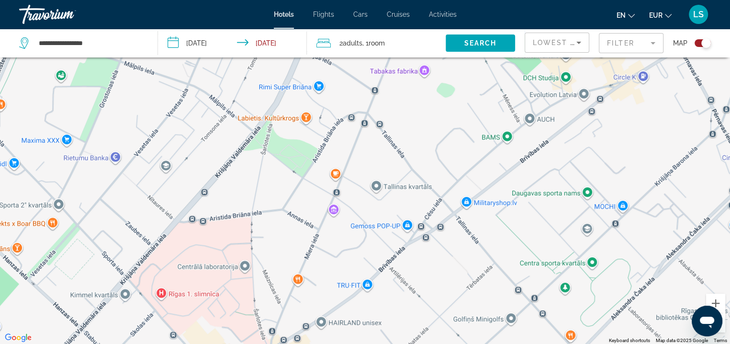
drag, startPoint x: 568, startPoint y: 130, endPoint x: 338, endPoint y: 262, distance: 265.3
click at [338, 262] on div "To activate drag with keyboard, press Alt + Enter. Once in keyboard drag state,…" at bounding box center [365, 172] width 730 height 344
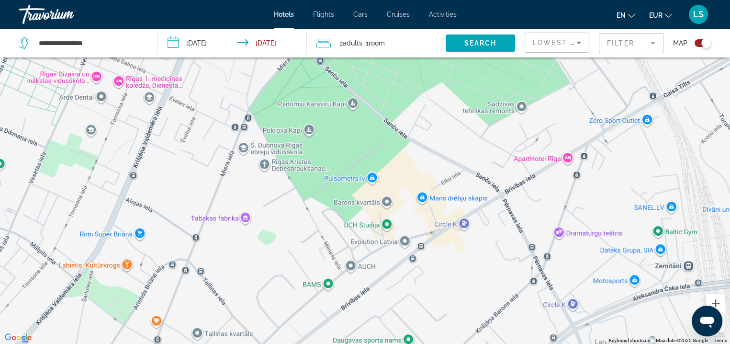
drag, startPoint x: 597, startPoint y: 140, endPoint x: 411, endPoint y: 296, distance: 243.4
click at [411, 296] on div "Main content" at bounding box center [365, 172] width 730 height 344
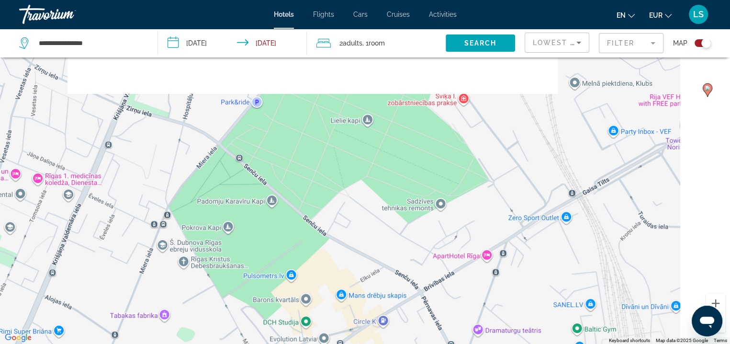
drag, startPoint x: 622, startPoint y: 146, endPoint x: 502, endPoint y: 279, distance: 179.0
click at [502, 279] on div "To activate drag with keyboard, press Alt + Enter. Once in keyboard drag state,…" at bounding box center [365, 172] width 730 height 344
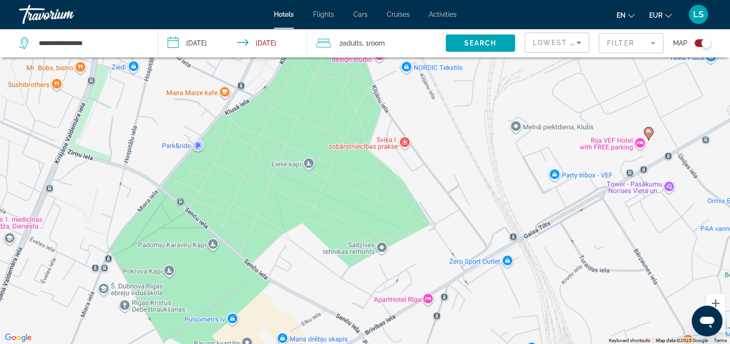
click at [645, 131] on icon "Main content" at bounding box center [648, 133] width 9 height 12
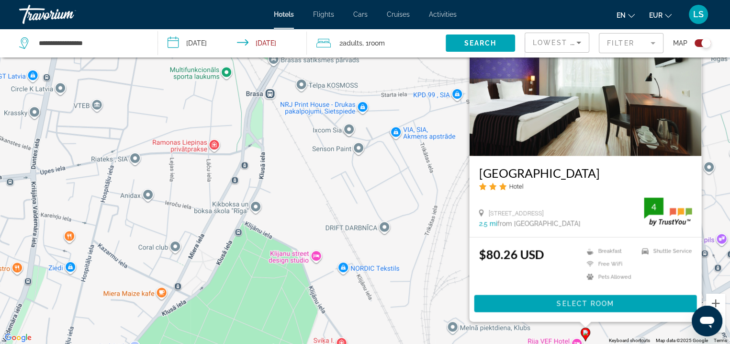
click at [699, 41] on div "Toggle map" at bounding box center [703, 43] width 16 height 8
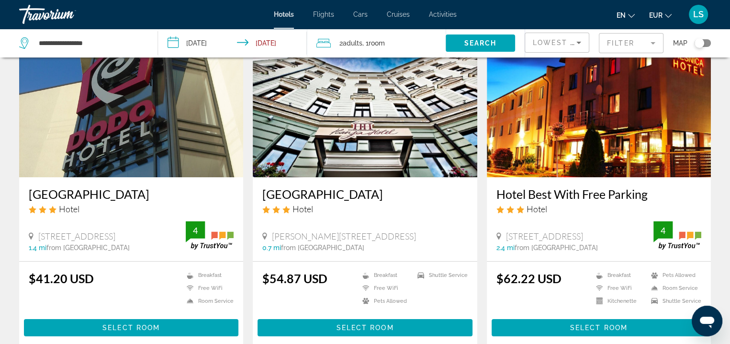
scroll to position [0, 0]
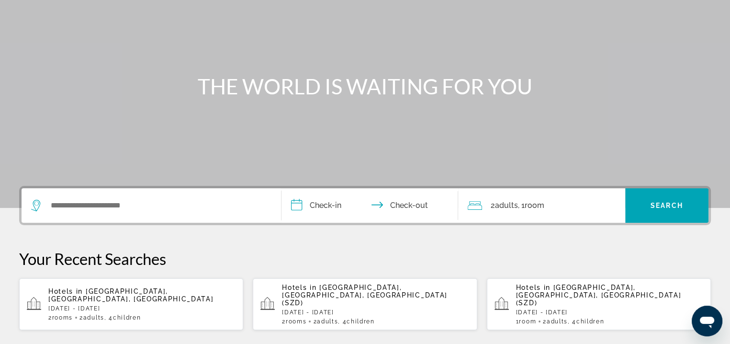
scroll to position [118, 0]
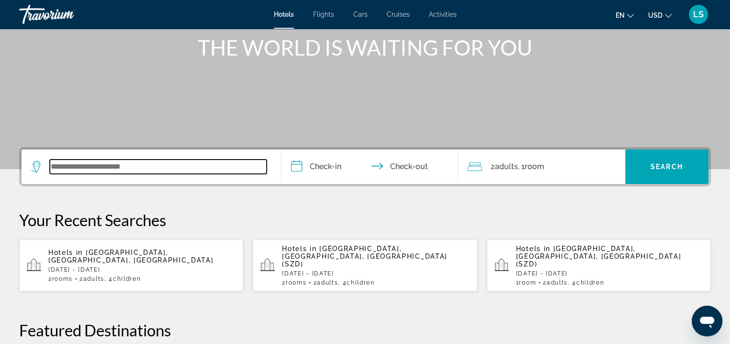
click at [110, 163] on input "Search widget" at bounding box center [158, 166] width 217 height 14
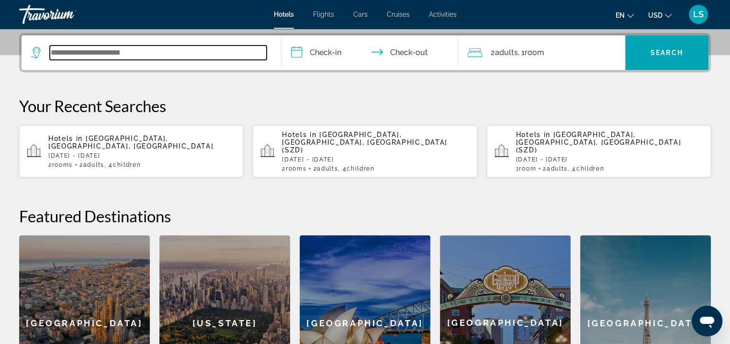
scroll to position [234, 0]
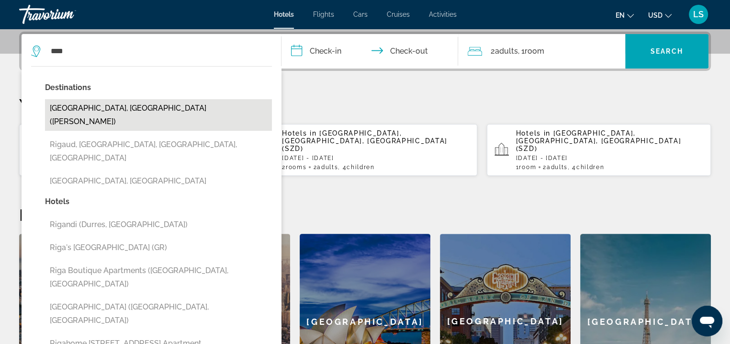
click at [106, 109] on button "[GEOGRAPHIC_DATA], [GEOGRAPHIC_DATA] ([PERSON_NAME])" at bounding box center [158, 115] width 227 height 32
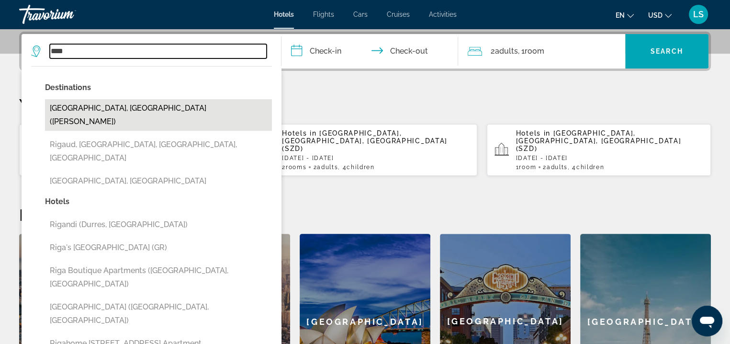
type input "**********"
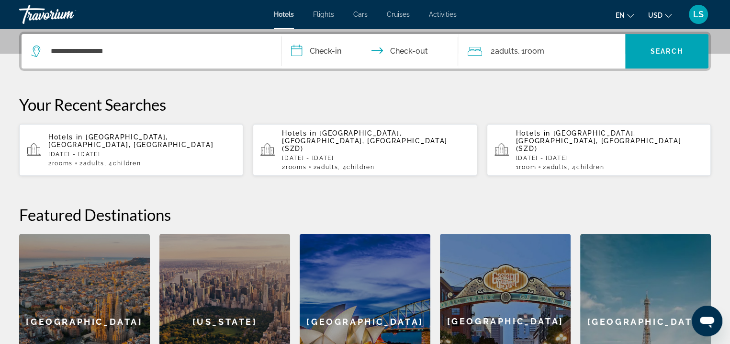
click at [314, 56] on input "**********" at bounding box center [372, 52] width 180 height 37
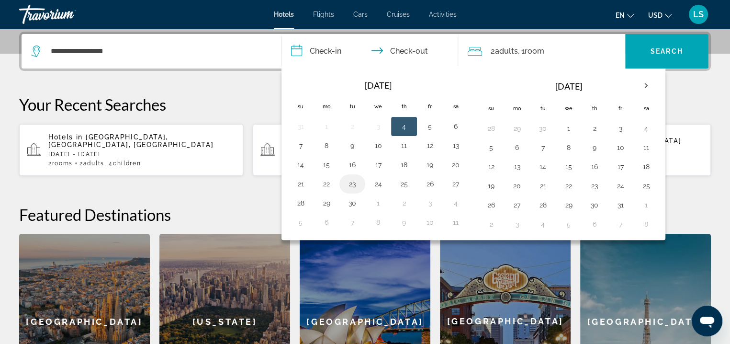
click at [359, 191] on td "23" at bounding box center [352, 183] width 26 height 19
click at [347, 186] on button "23" at bounding box center [352, 183] width 15 height 13
click at [373, 187] on button "24" at bounding box center [378, 183] width 15 height 13
type input "**********"
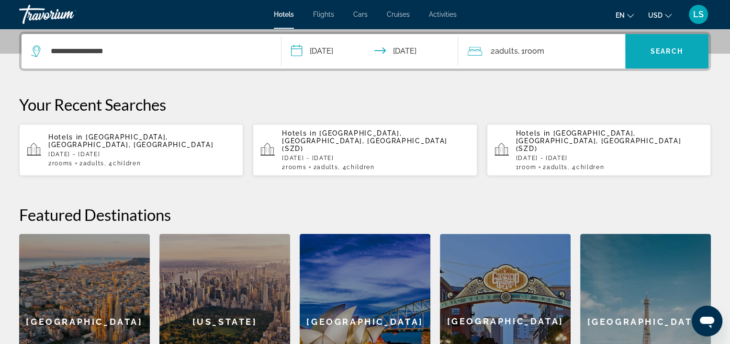
click at [654, 55] on span "Search widget" at bounding box center [666, 51] width 83 height 23
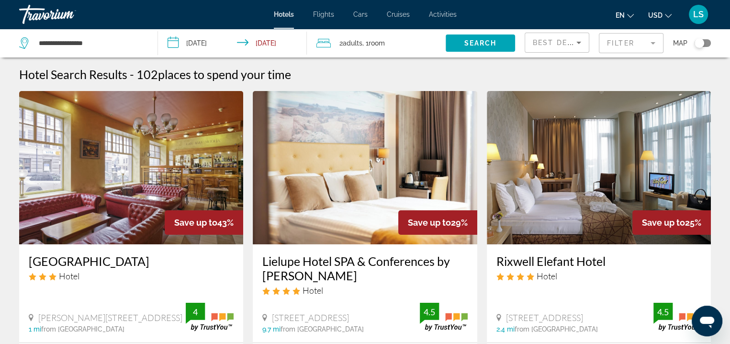
click at [661, 16] on span "USD" at bounding box center [655, 15] width 14 height 8
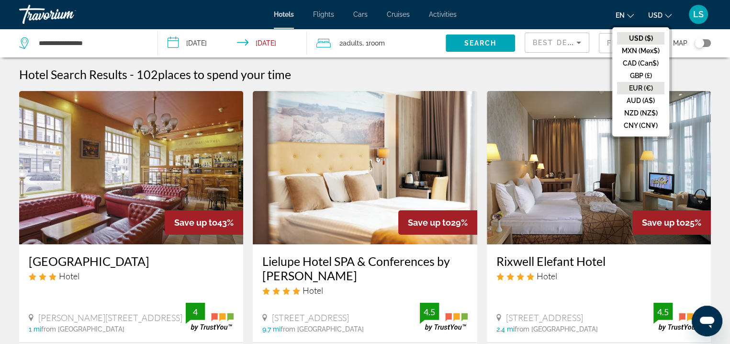
click at [636, 88] on button "EUR (€)" at bounding box center [640, 88] width 47 height 12
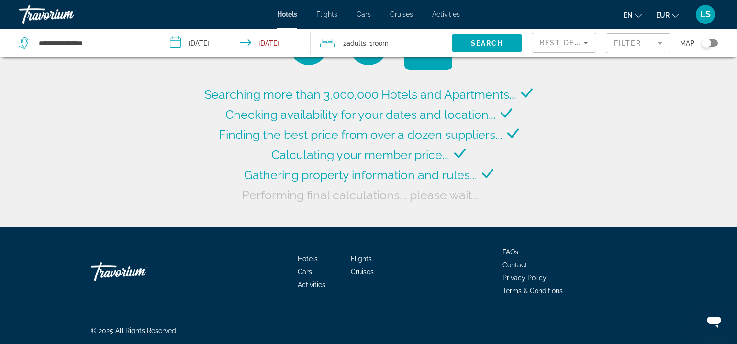
click at [629, 42] on mat-form-field "Filter" at bounding box center [638, 43] width 65 height 20
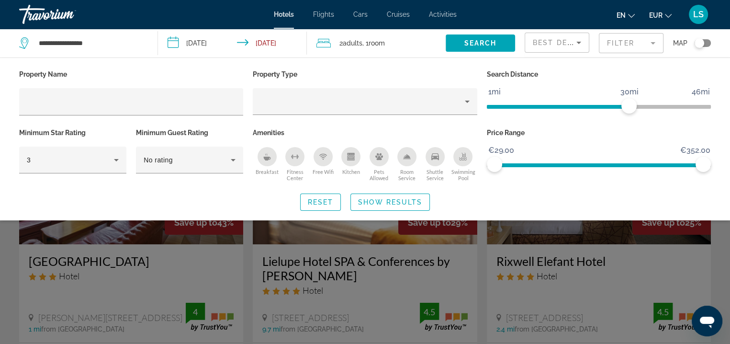
click at [260, 162] on div "Breakfast" at bounding box center [267, 156] width 19 height 19
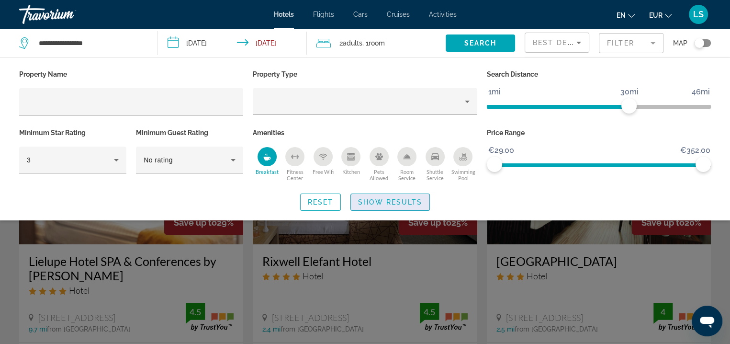
click at [366, 199] on span "Show Results" at bounding box center [390, 202] width 64 height 8
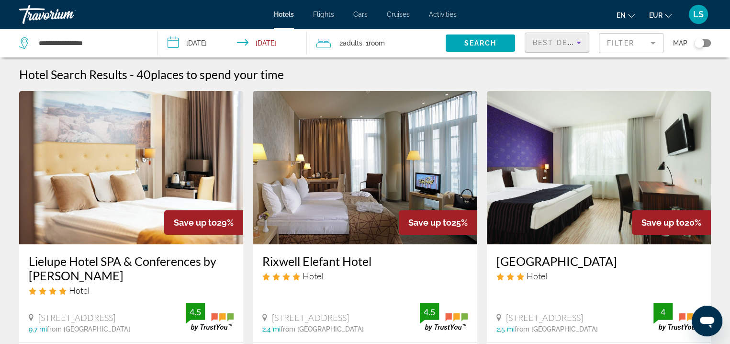
click at [552, 44] on span "Best Deals" at bounding box center [558, 43] width 50 height 8
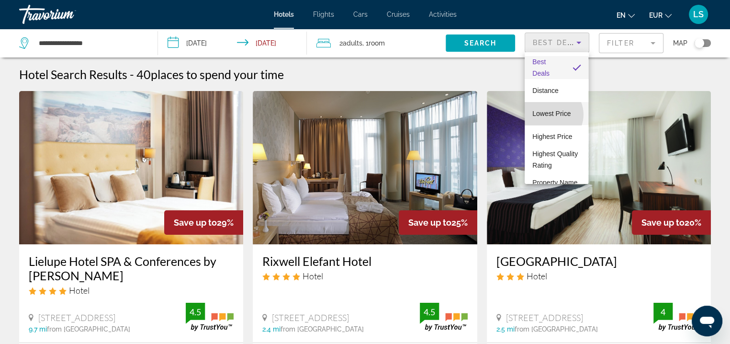
click at [550, 114] on span "Lowest Price" at bounding box center [551, 114] width 38 height 8
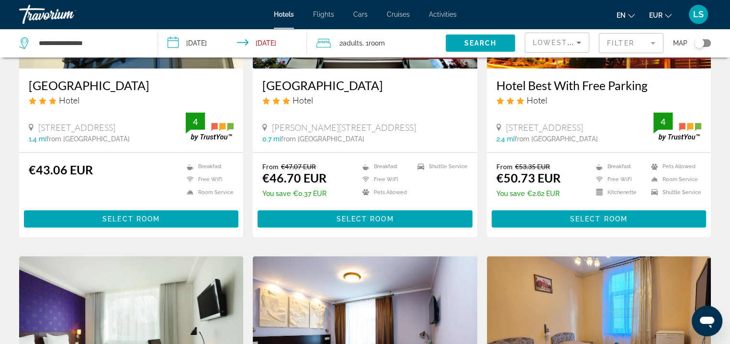
scroll to position [118, 0]
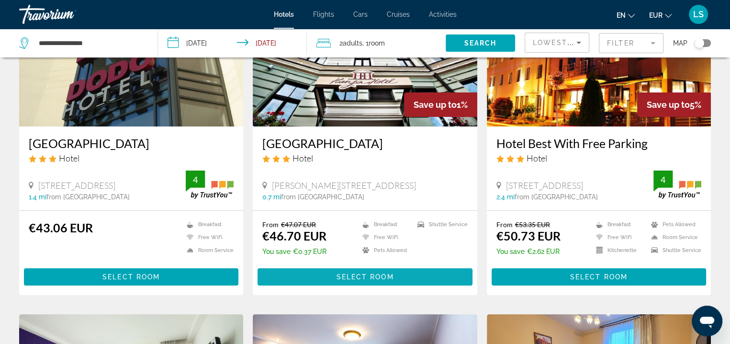
click at [379, 280] on span "Select Room" at bounding box center [364, 277] width 57 height 8
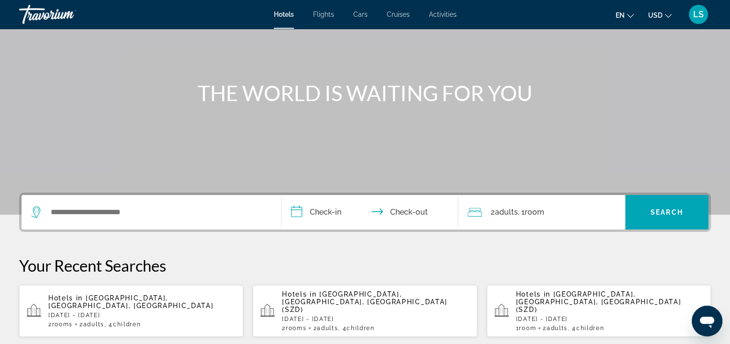
scroll to position [85, 0]
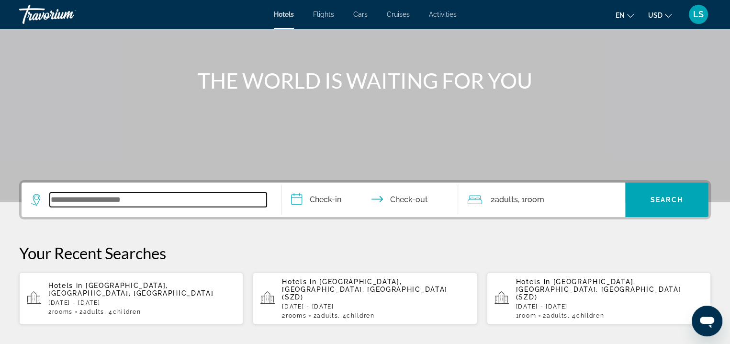
click at [119, 196] on input "Search widget" at bounding box center [158, 199] width 217 height 14
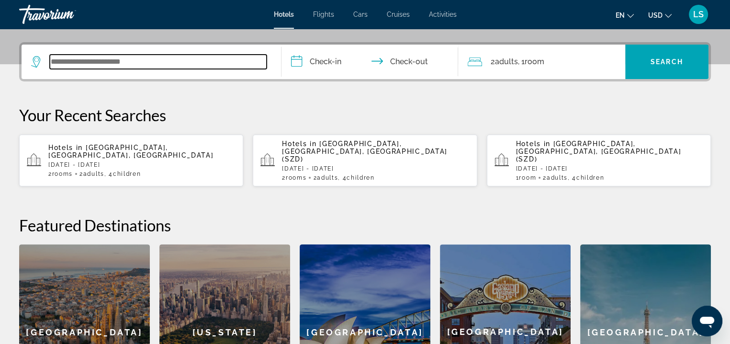
scroll to position [234, 0]
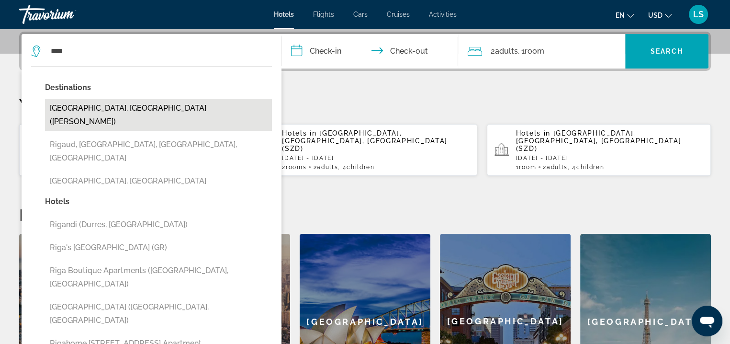
click at [138, 113] on button "[GEOGRAPHIC_DATA], [GEOGRAPHIC_DATA] ([PERSON_NAME])" at bounding box center [158, 115] width 227 height 32
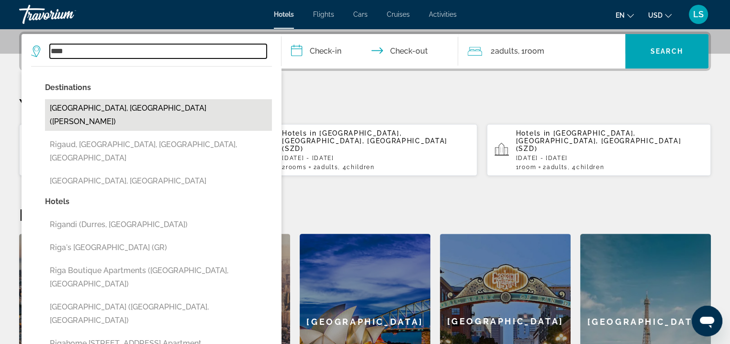
type input "**********"
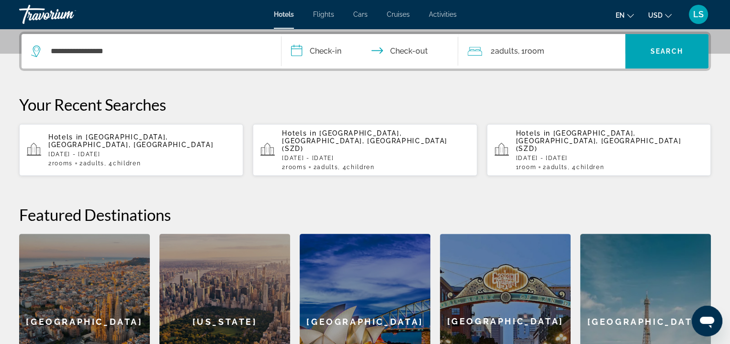
click at [331, 51] on input "**********" at bounding box center [372, 52] width 180 height 37
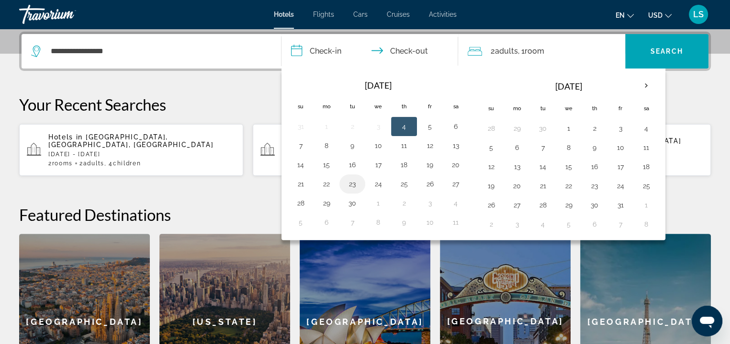
click at [345, 187] on button "23" at bounding box center [352, 183] width 15 height 13
click at [381, 187] on button "24" at bounding box center [378, 183] width 15 height 13
type input "**********"
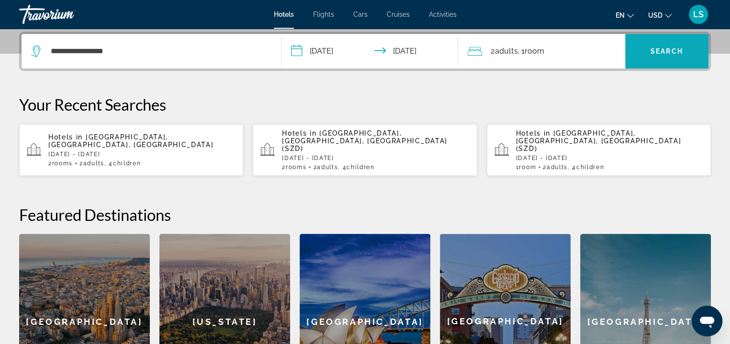
click at [652, 45] on span "Search widget" at bounding box center [666, 51] width 83 height 23
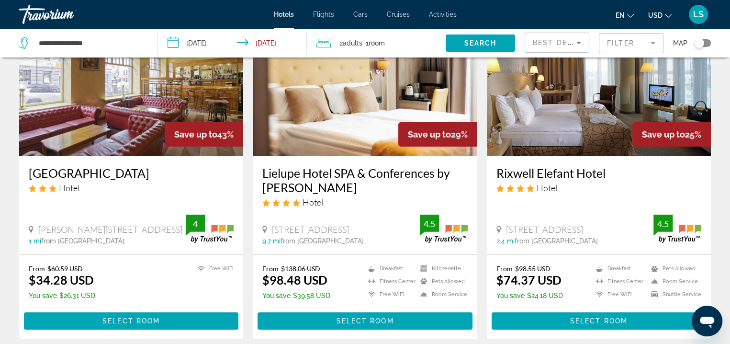
scroll to position [111, 0]
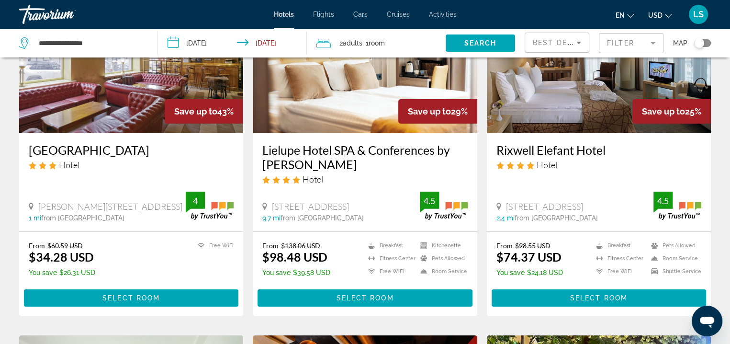
click at [661, 8] on button "USD USD ($) MXN (Mex$) CAD (Can$) GBP (£) EUR (€) AUD (A$) NZD (NZ$) CNY (CN¥)" at bounding box center [659, 15] width 23 height 14
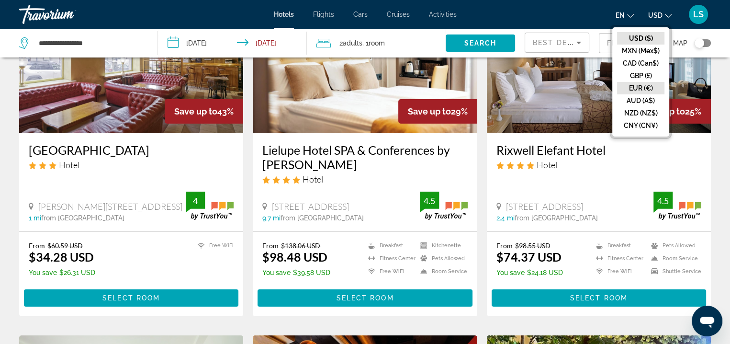
click at [642, 88] on button "EUR (€)" at bounding box center [640, 88] width 47 height 12
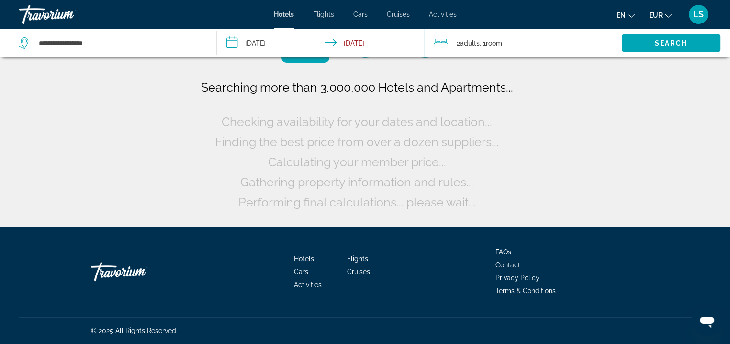
scroll to position [0, 0]
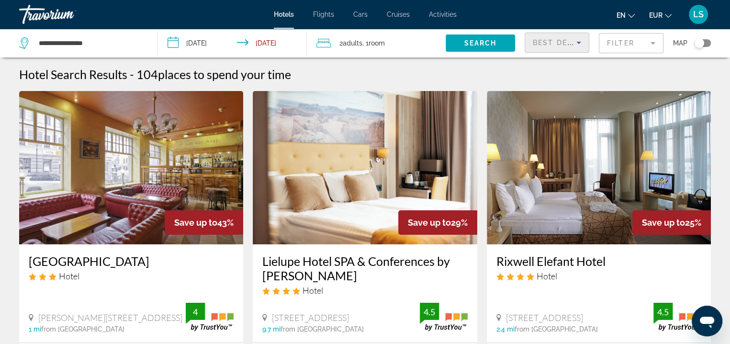
click at [555, 40] on span "Best Deals" at bounding box center [558, 43] width 50 height 8
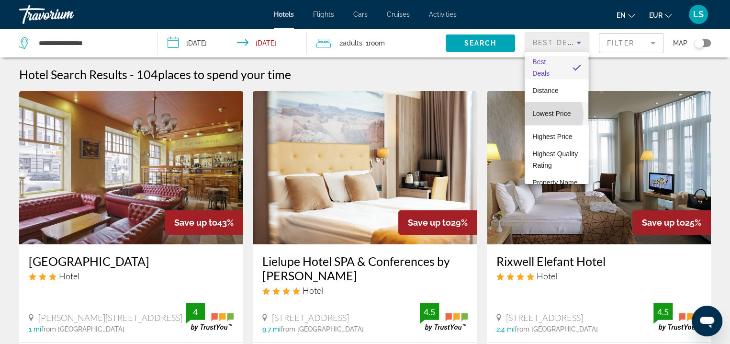
click at [548, 114] on span "Lowest Price" at bounding box center [551, 114] width 38 height 8
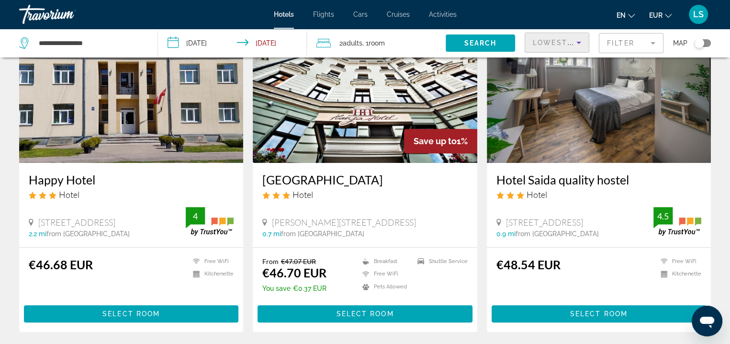
scroll to position [426, 0]
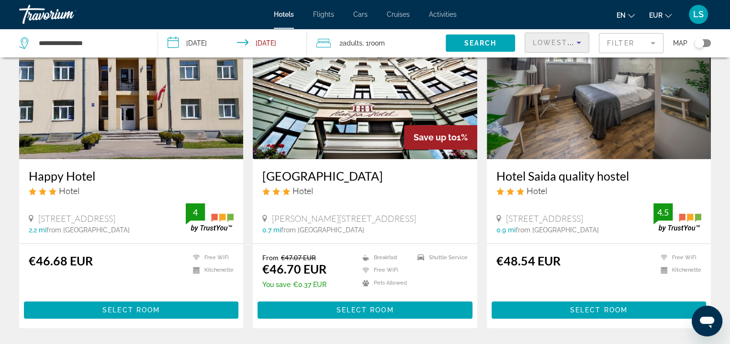
click at [377, 114] on img "Main content" at bounding box center [365, 82] width 224 height 153
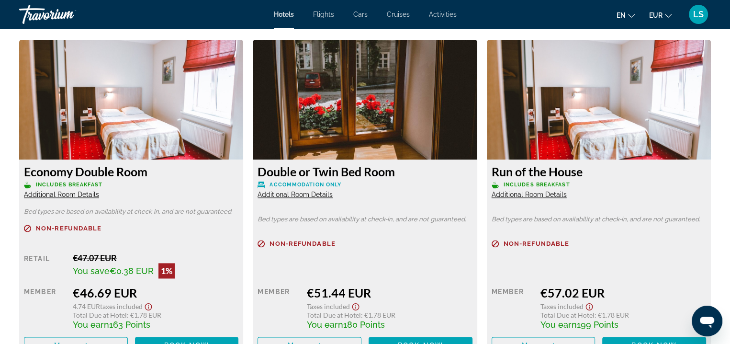
scroll to position [1316, 0]
click at [99, 195] on span "Additional Room Details" at bounding box center [61, 195] width 75 height 8
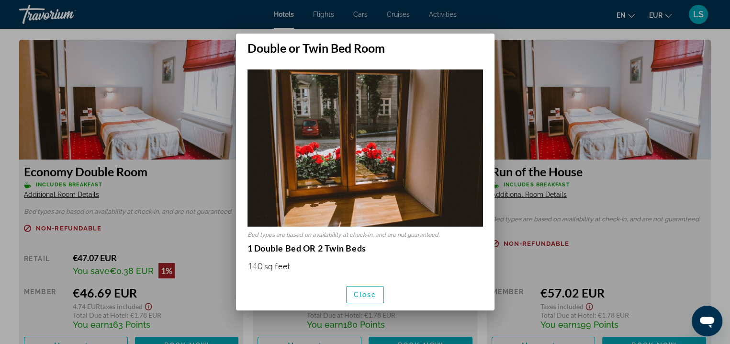
scroll to position [0, 0]
click at [366, 290] on span "button" at bounding box center [365, 294] width 37 height 23
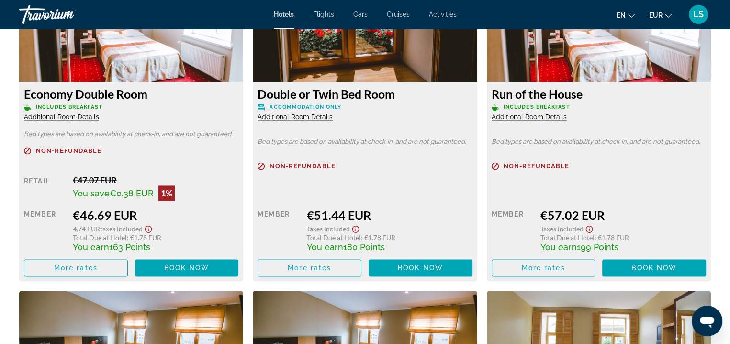
scroll to position [1394, 0]
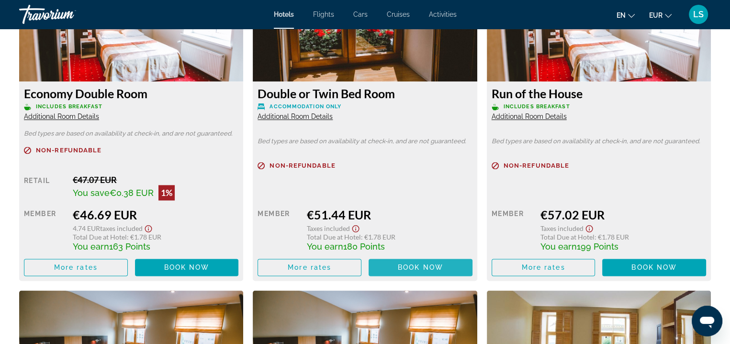
click at [386, 266] on span "Main content" at bounding box center [421, 267] width 104 height 23
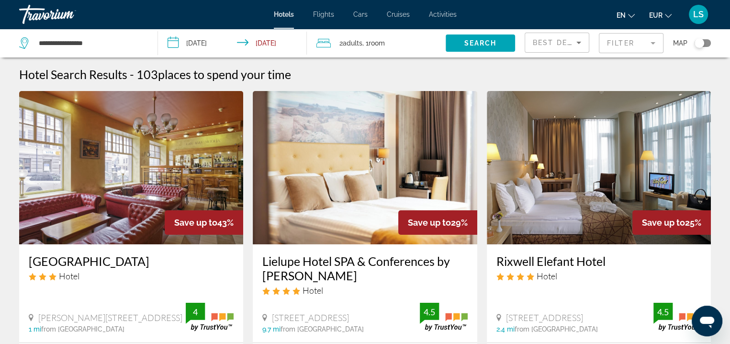
click at [545, 35] on div "Best Deals" at bounding box center [557, 46] width 48 height 27
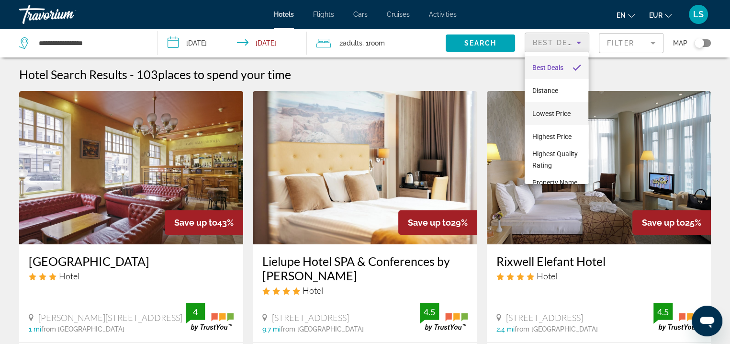
click at [548, 111] on span "Lowest Price" at bounding box center [551, 114] width 38 height 8
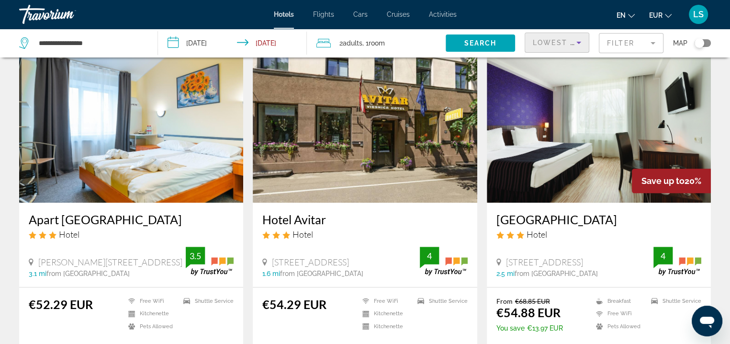
scroll to position [1087, 0]
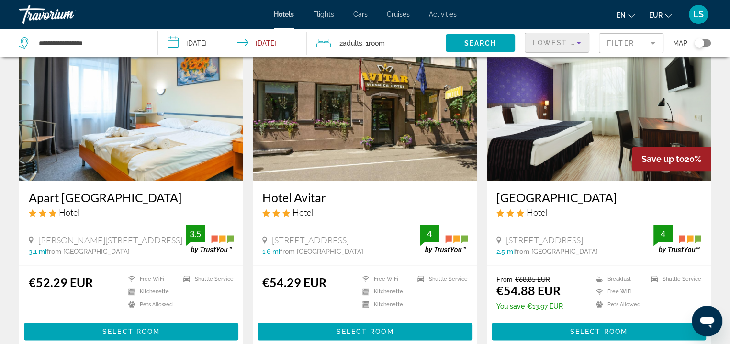
click at [548, 111] on img "Main content" at bounding box center [599, 103] width 224 height 153
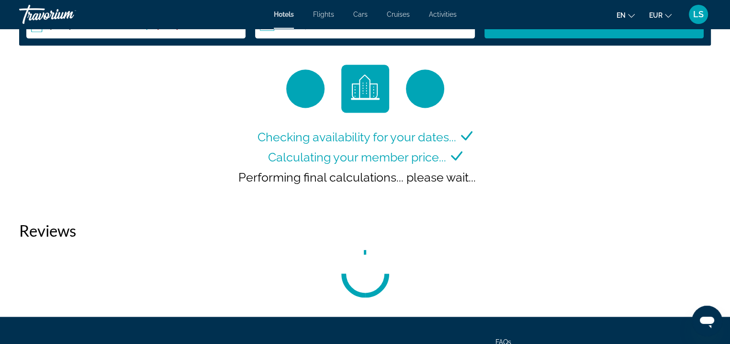
scroll to position [1296, 0]
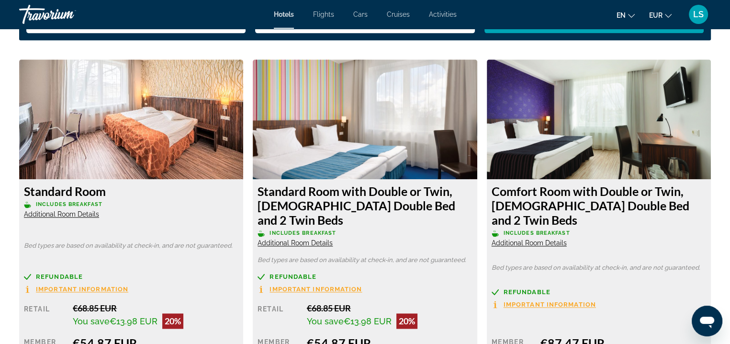
click at [93, 212] on span "Additional Room Details" at bounding box center [61, 214] width 75 height 8
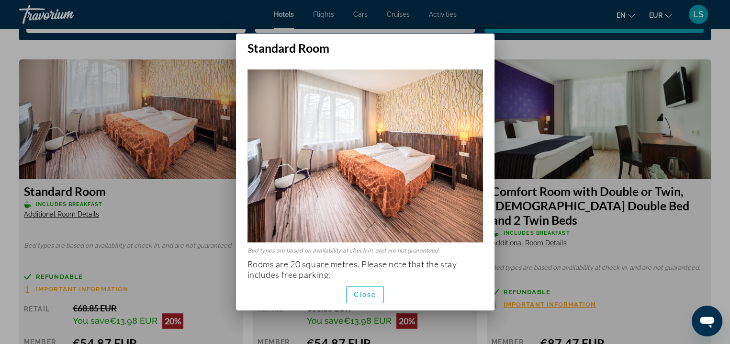
scroll to position [0, 0]
click at [365, 295] on span "Close" at bounding box center [365, 295] width 23 height 8
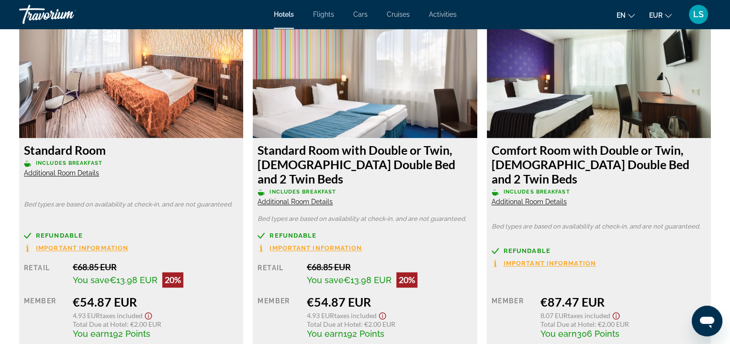
scroll to position [1339, 0]
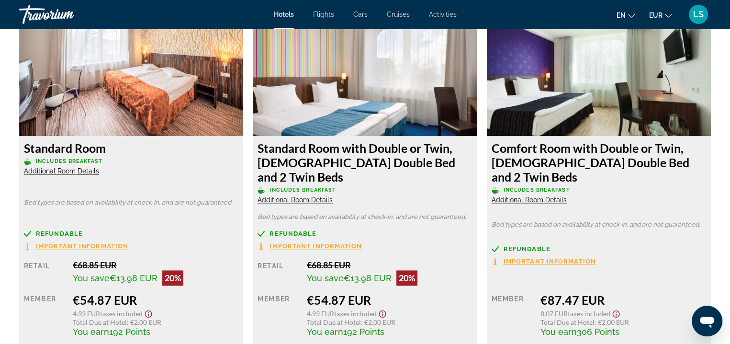
click at [99, 175] on span "Additional Room Details" at bounding box center [61, 171] width 75 height 8
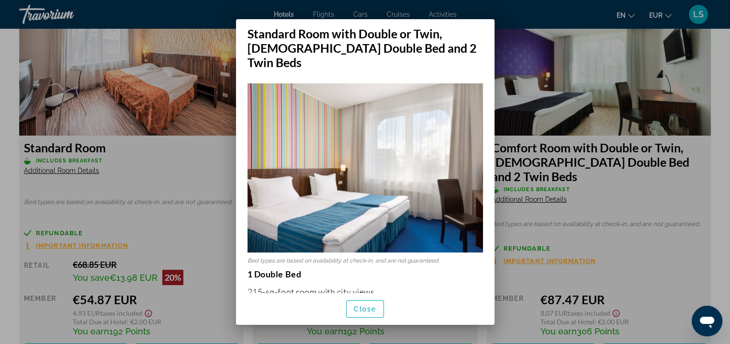
scroll to position [0, 0]
click at [523, 112] on div at bounding box center [365, 172] width 730 height 344
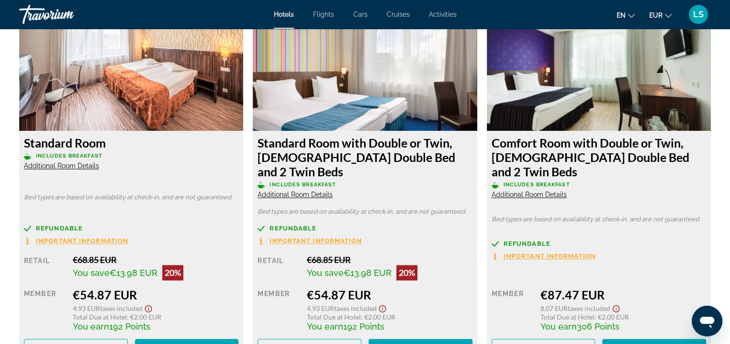
scroll to position [1377, 0]
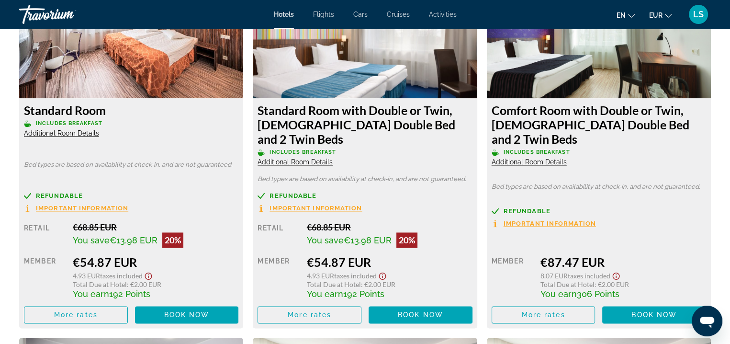
click at [128, 205] on span "Important Information" at bounding box center [82, 208] width 92 height 6
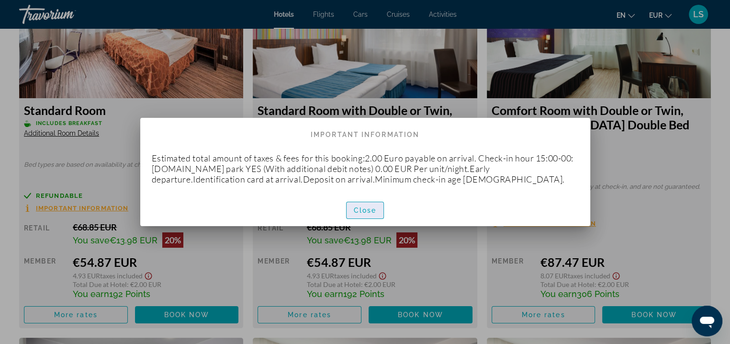
click at [359, 208] on span "Close" at bounding box center [365, 210] width 23 height 8
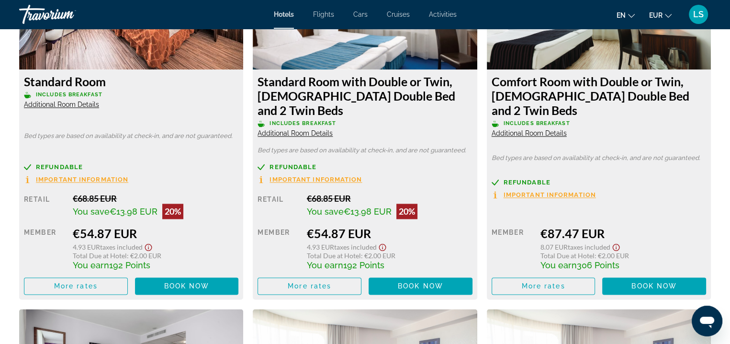
scroll to position [1423, 0]
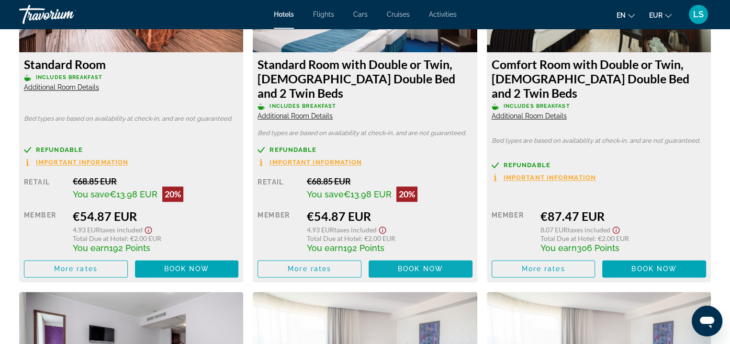
click at [239, 257] on span "Main content" at bounding box center [187, 268] width 104 height 23
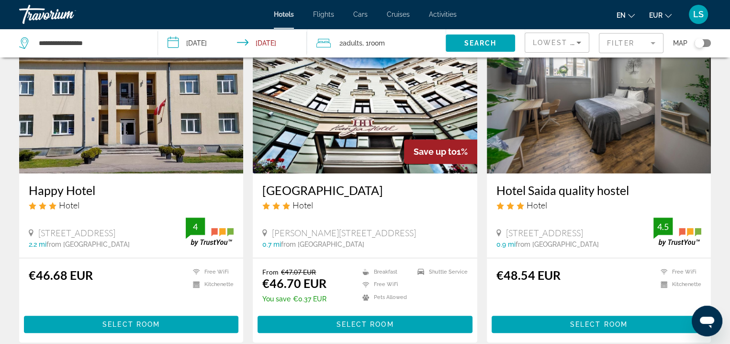
scroll to position [414, 0]
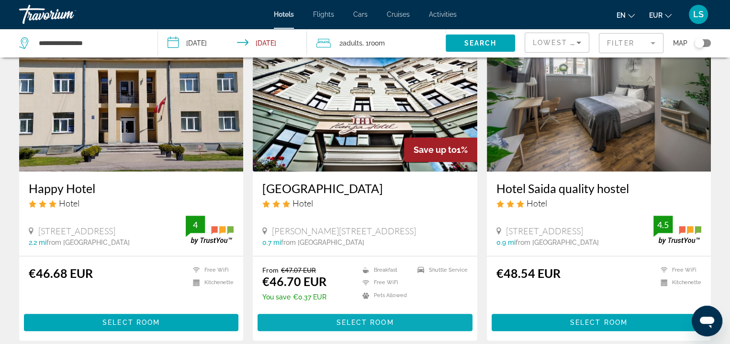
click at [373, 317] on span "Main content" at bounding box center [365, 322] width 214 height 23
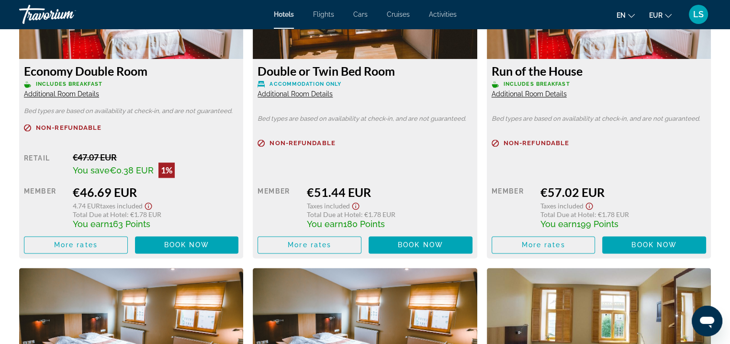
scroll to position [1369, 0]
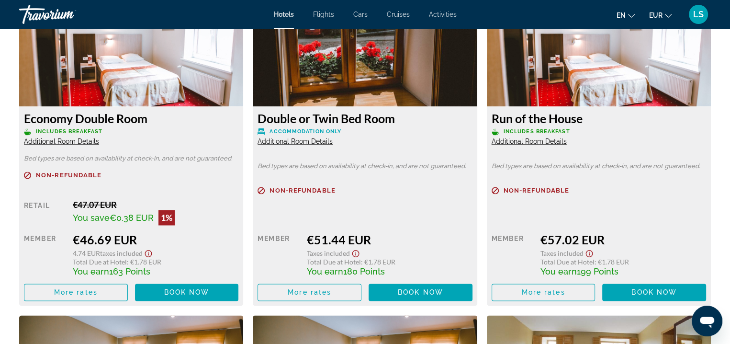
click at [77, 144] on span "Additional Room Details" at bounding box center [61, 141] width 75 height 8
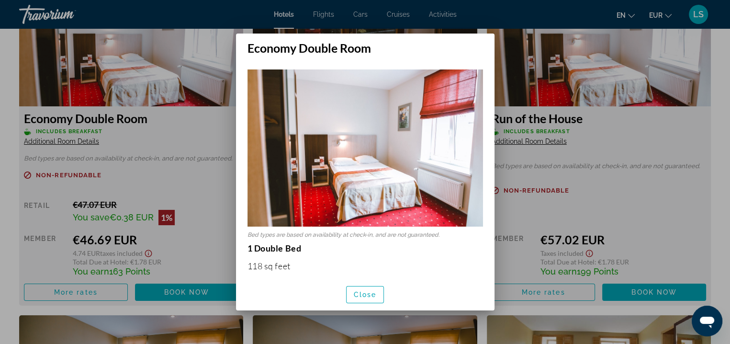
click at [123, 145] on div at bounding box center [365, 172] width 730 height 344
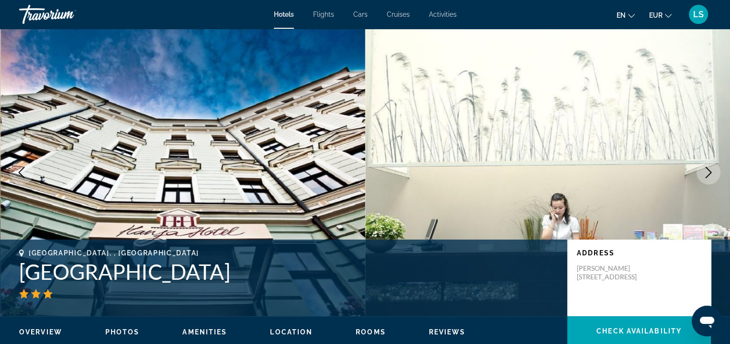
scroll to position [1369, 0]
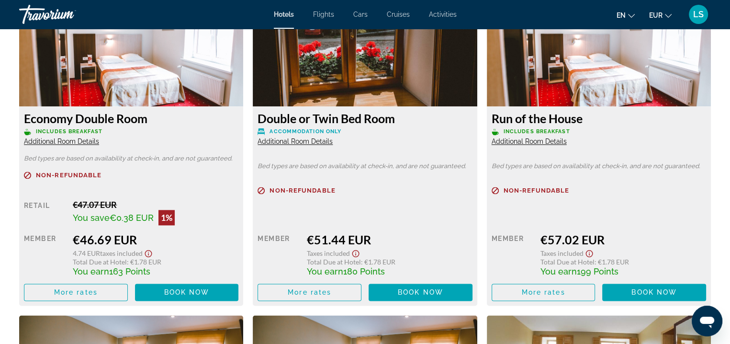
click at [99, 139] on span "Additional Room Details" at bounding box center [61, 141] width 75 height 8
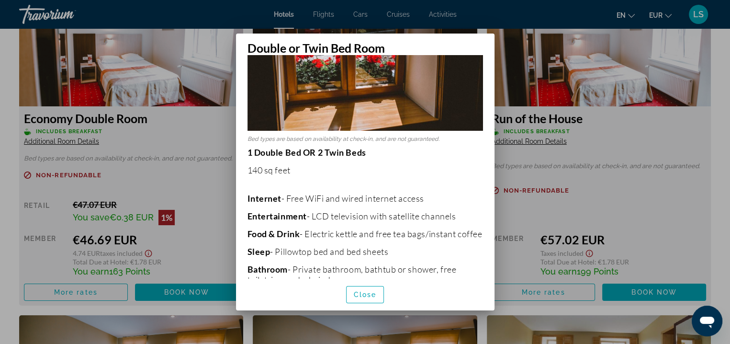
scroll to position [216, 0]
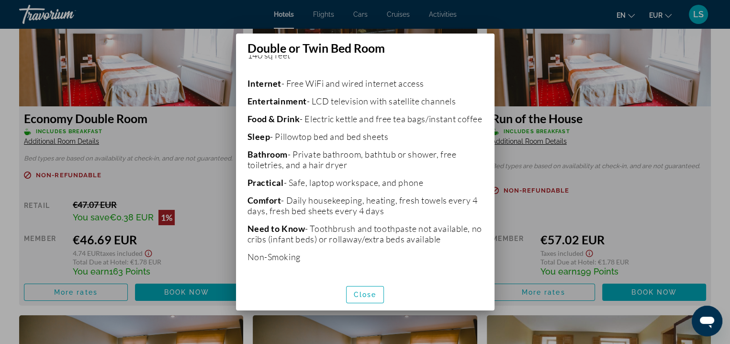
click at [524, 85] on div at bounding box center [365, 172] width 730 height 344
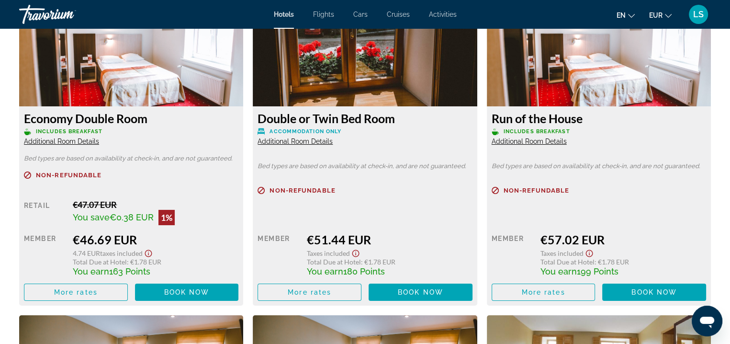
scroll to position [1369, 0]
